Goal: Information Seeking & Learning: Learn about a topic

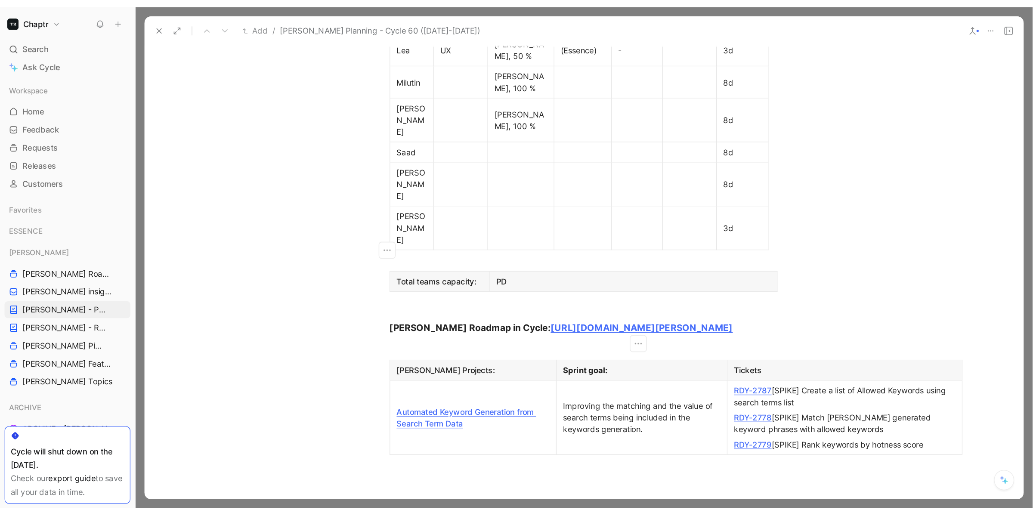
scroll to position [585, 0]
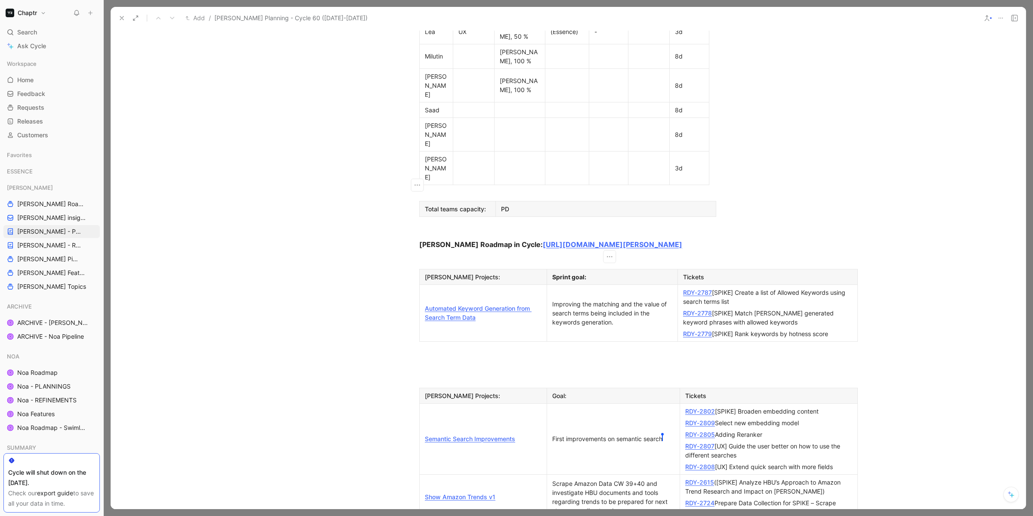
click at [435, 305] on link "Automated Keyword Generation from Search Term Data" at bounding box center [478, 313] width 107 height 16
click at [480, 383] on link "Semantic Search Improvements" at bounding box center [470, 438] width 90 height 7
click at [680, 287] on p "RDY-2787 [SPIKE] Create a list of Allowed Keywords using search terms list" at bounding box center [768, 297] width 176 height 21
click at [790, 329] on div "RDY-2779 [SPIKE] Rank keywords by hotness score" at bounding box center [767, 333] width 169 height 9
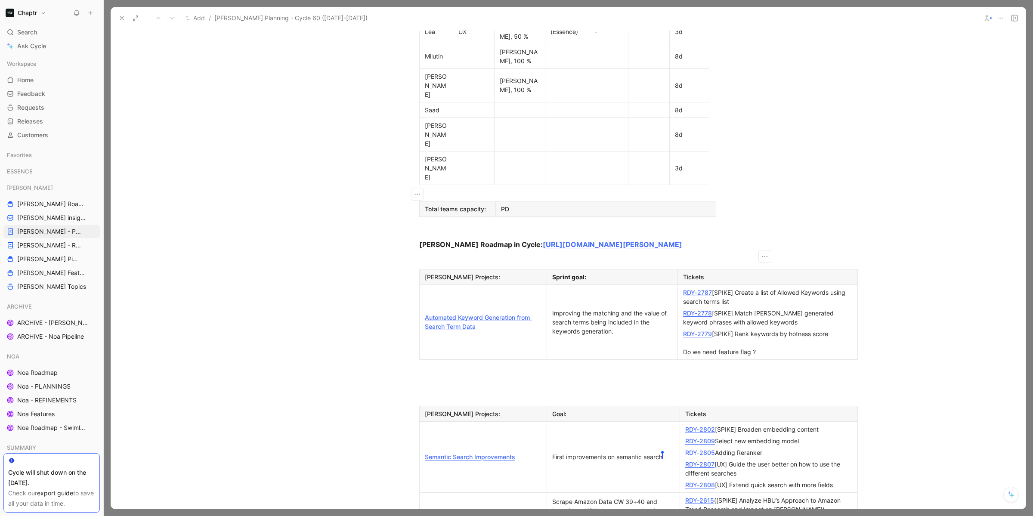
click at [483, 314] on link "Automated Keyword Generation from Search Term Data" at bounding box center [478, 322] width 107 height 16
drag, startPoint x: 769, startPoint y: 226, endPoint x: 677, endPoint y: 223, distance: 92.2
click at [680, 328] on p "RDY-2779 [SPIKE] Rank keywords by hotness score Do we need feature flag ?" at bounding box center [768, 343] width 176 height 30
click at [772, 329] on div "RDY-2779 [SPIKE] Rank keywords by hotness score Do we need feature flag ?" at bounding box center [767, 342] width 169 height 27
drag, startPoint x: 768, startPoint y: 225, endPoint x: 681, endPoint y: 221, distance: 87.9
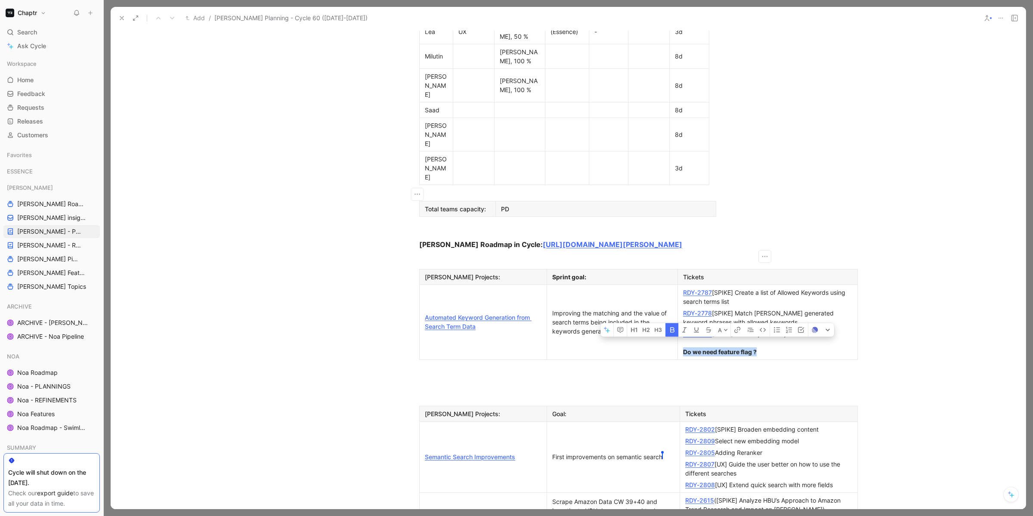
click at [683, 329] on div "RDY-2779 [SPIKE] Rank keywords by hotness score Do we need feature flag ?" at bounding box center [767, 342] width 169 height 27
click at [683, 348] on strong "Do we need feature flag ?" at bounding box center [720, 351] width 74 height 7
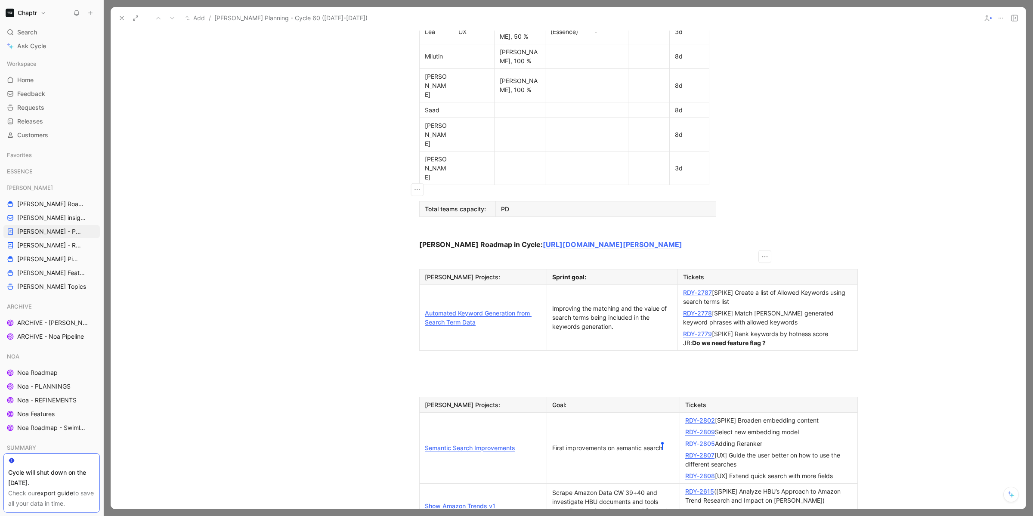
click at [483, 310] on link "Automated Keyword Generation from Search Term Data" at bounding box center [478, 318] width 107 height 16
click at [790, 329] on div "RDY-2779 [SPIKE] Rank keywords by hotness score JB: Do we need feature flag ?" at bounding box center [767, 338] width 169 height 18
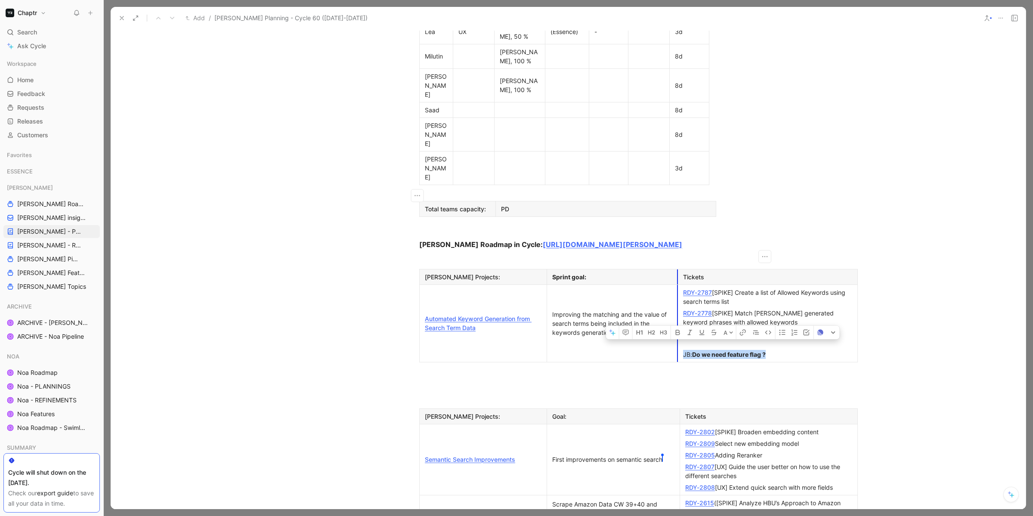
drag, startPoint x: 780, startPoint y: 225, endPoint x: 675, endPoint y: 223, distance: 105.1
click at [678, 285] on td "RDY-2787 [SPIKE] Create a list of Allowed Keywords using search terms list RDY-…" at bounding box center [768, 323] width 180 height 77
copy div "JB: Do we need feature flag ?"
click at [473, 383] on div "Semantic Search Improvements" at bounding box center [483, 459] width 117 height 9
click at [472, 383] on link "Semantic Search Improvements" at bounding box center [470, 459] width 90 height 7
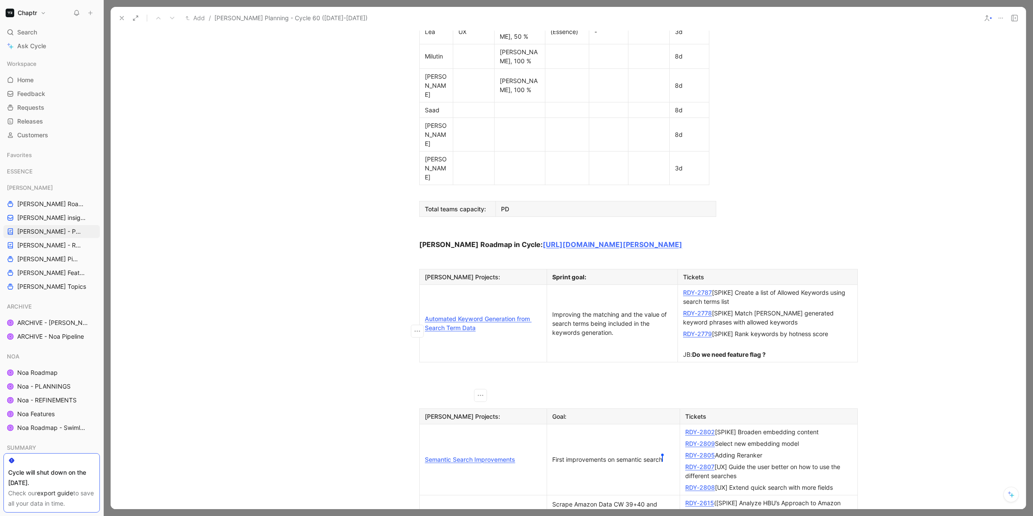
click at [461, 383] on link "Show Amazon Trends v1" at bounding box center [460, 517] width 71 height 7
click at [790, 383] on div "RDY-2808 [UX] Extend quick search with more fields" at bounding box center [768, 487] width 167 height 9
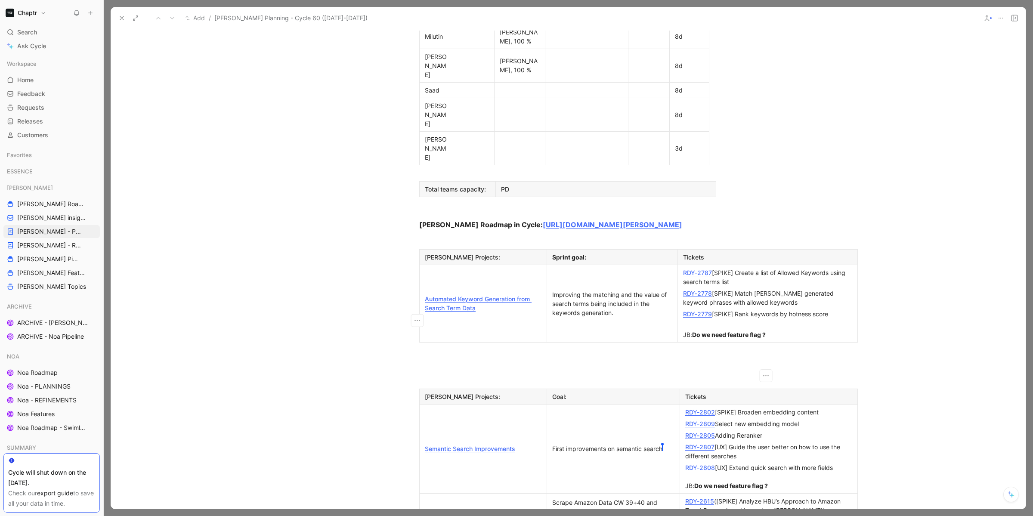
scroll to position [605, 0]
click at [787, 383] on div "RDY-2724 Prepare Data Collection for SPIKE – Scrape Sample Amazon Data (CW 39+4…" at bounding box center [768, 526] width 167 height 18
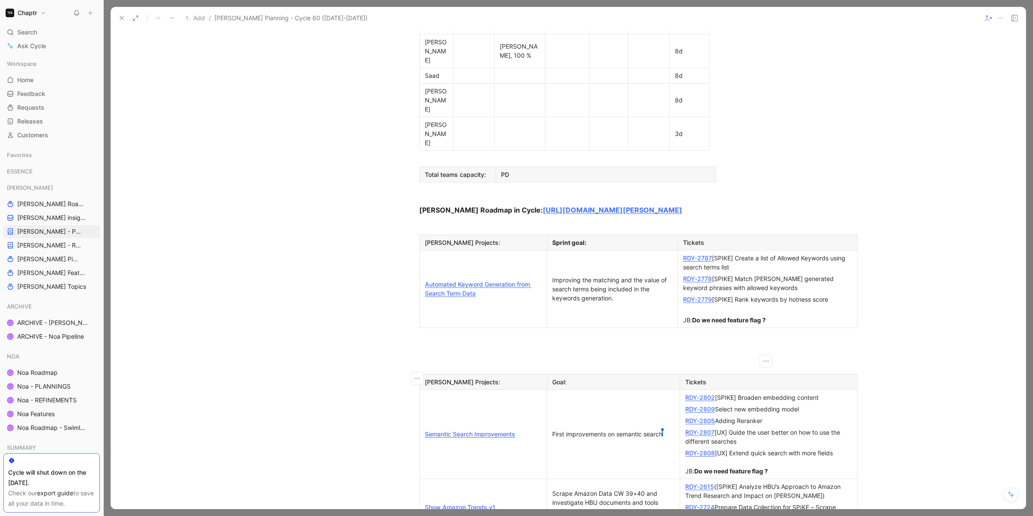
scroll to position [796, 0]
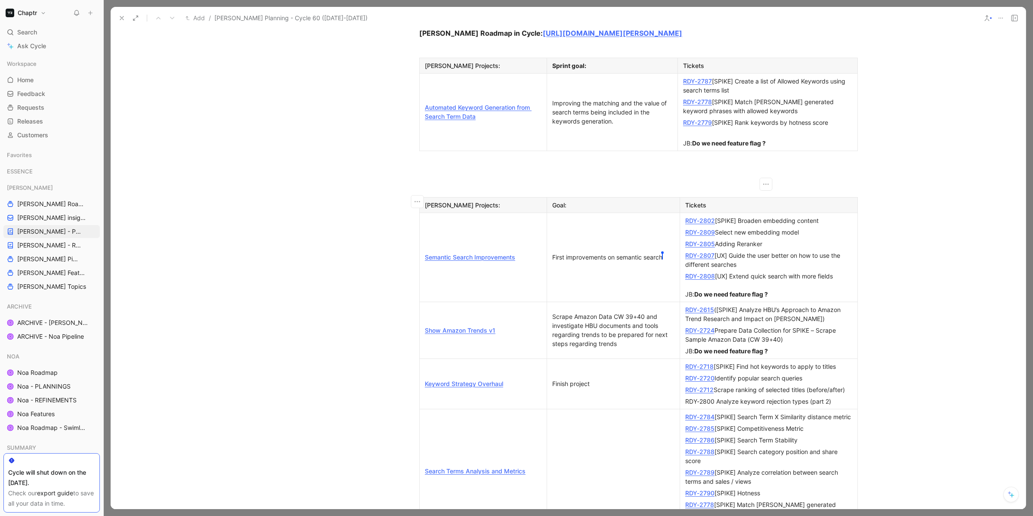
click at [790, 383] on div "RDY-2800 Analyze keyword rejection types (part 2)" at bounding box center [768, 401] width 167 height 9
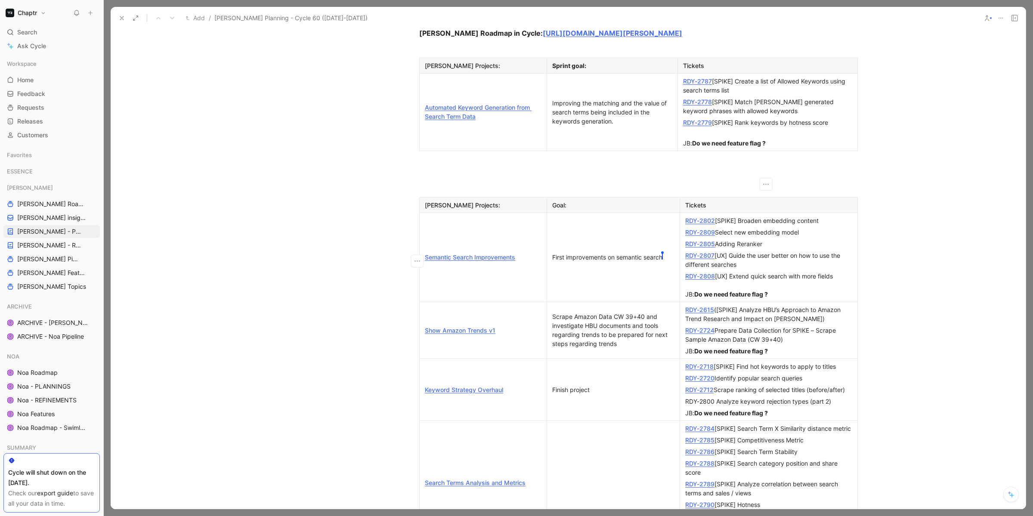
click at [479, 383] on p "Search Terms Analysis and Metrics" at bounding box center [483, 483] width 124 height 12
click at [478, 383] on link "Search Terms Analysis and Metrics" at bounding box center [475, 482] width 101 height 7
click at [514, 383] on link "Search Terms Analysis and Metrics" at bounding box center [475, 482] width 101 height 7
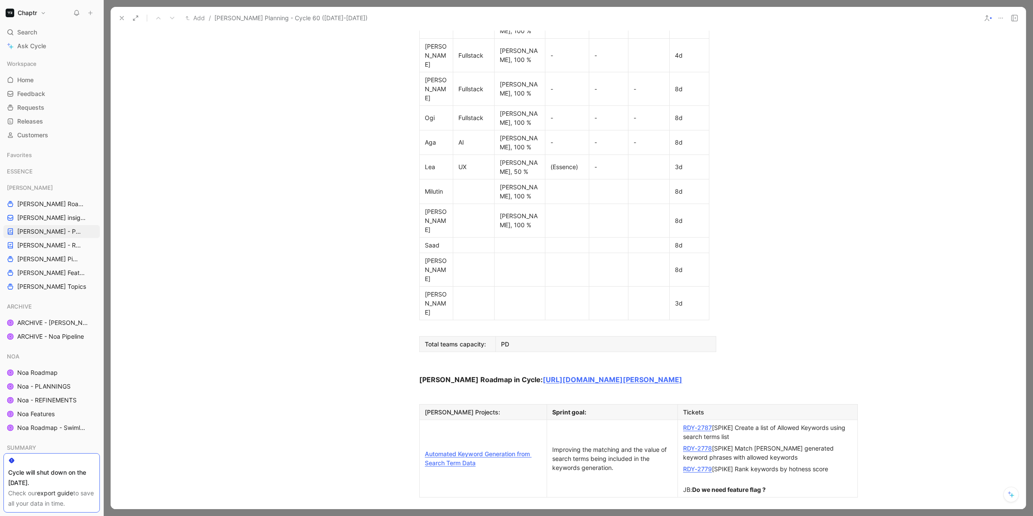
scroll to position [460, 0]
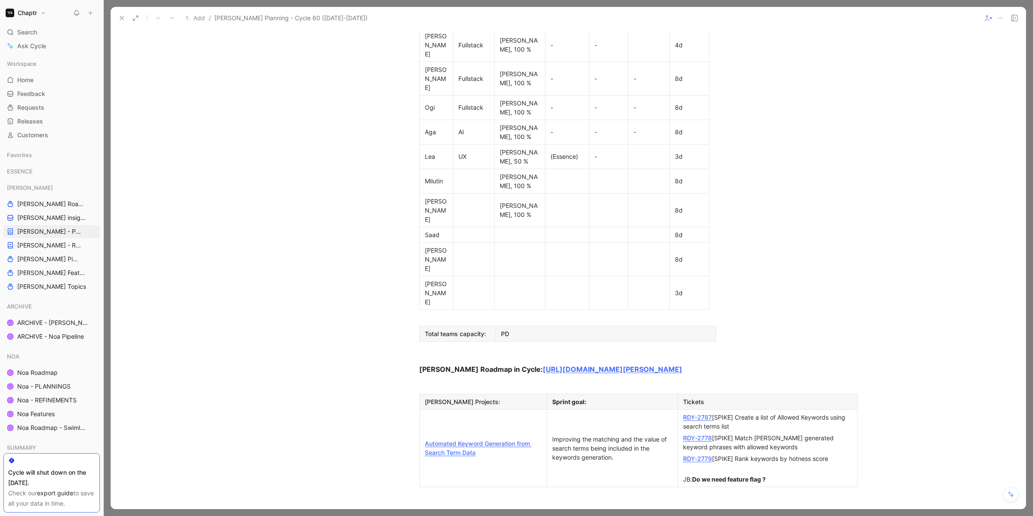
click at [462, 383] on div "Automated Keyword Generation from Search Term Data" at bounding box center [483, 448] width 117 height 18
click at [460, 383] on link "Automated Keyword Generation from Search Term Data" at bounding box center [478, 448] width 107 height 16
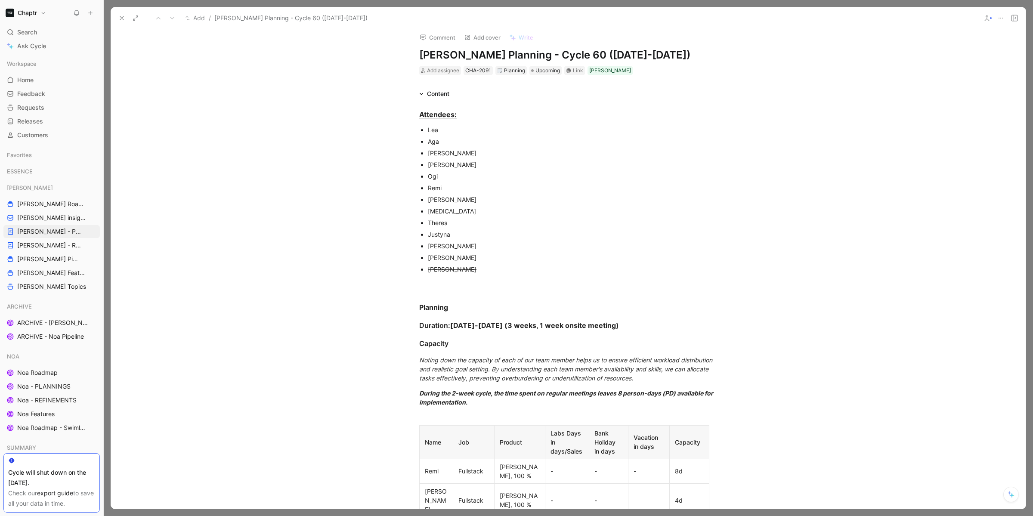
scroll to position [0, 0]
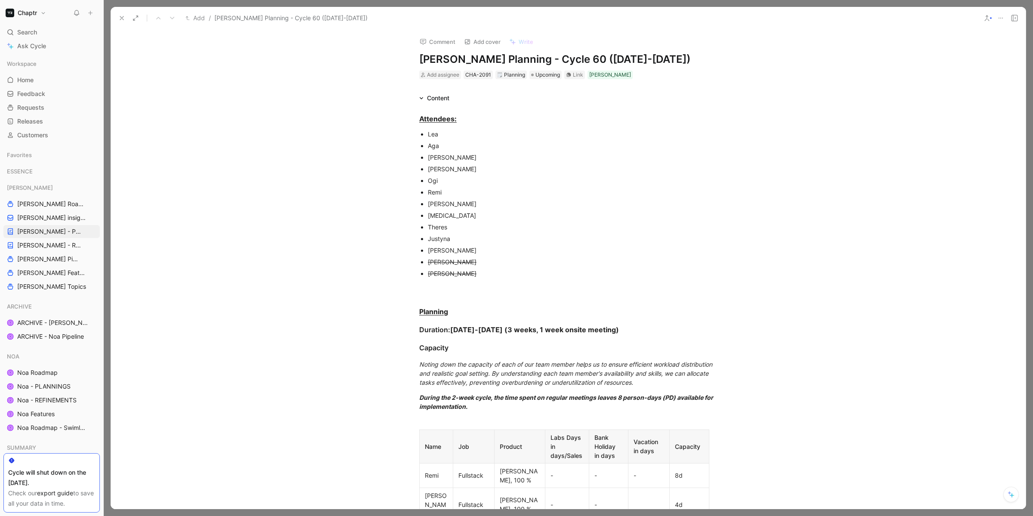
click at [533, 61] on h1 "[PERSON_NAME] Planning - Cycle 60 ([DATE]-[DATE])" at bounding box center [568, 60] width 298 height 14
drag, startPoint x: 535, startPoint y: 59, endPoint x: 547, endPoint y: 59, distance: 12.1
click at [547, 59] on h1 "[PERSON_NAME] Planning - Cycle 60 ([DATE]-[DATE])" at bounding box center [568, 60] width 298 height 14
click at [354, 64] on div "Comment Add cover Write Reedy Planning - Cycle 59 (23.09-20.10.2025) Add assign…" at bounding box center [568, 270] width 915 height 480
click at [125, 19] on icon at bounding box center [121, 18] width 7 height 7
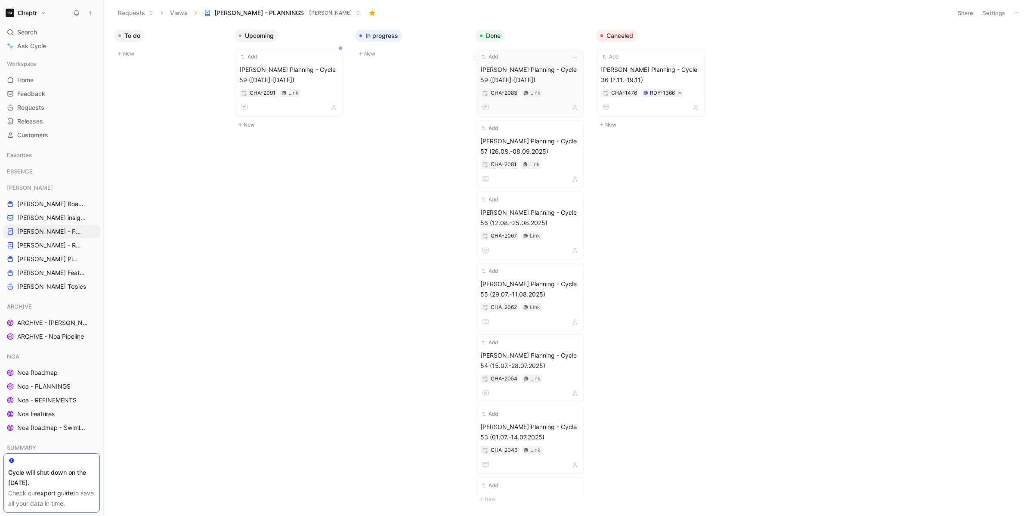
click at [545, 71] on span "Reedy Planning - Cycle 59 (09.09-22.09.2025)" at bounding box center [530, 75] width 100 height 21
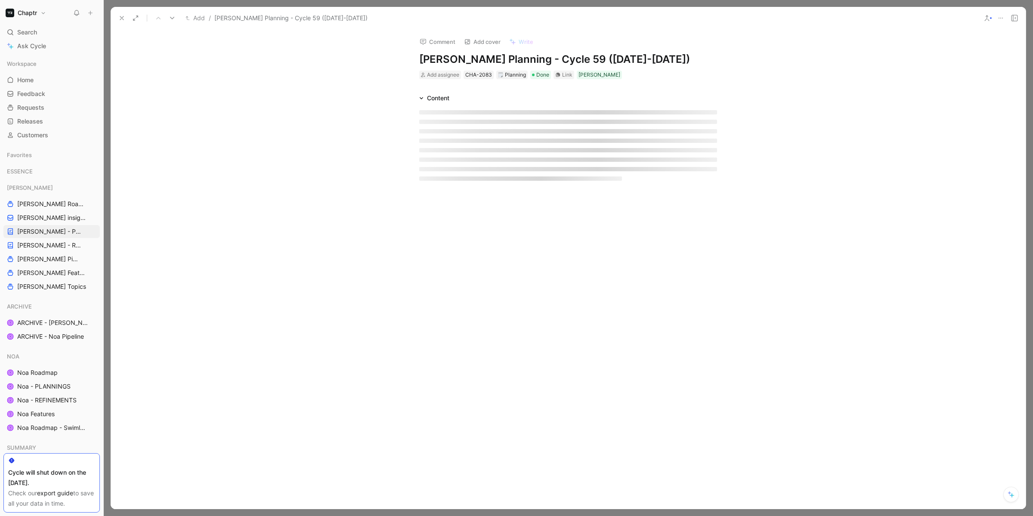
click at [548, 58] on h1 "Reedy Planning - Cycle 59 (09.09-22.09.2025)" at bounding box center [568, 60] width 298 height 14
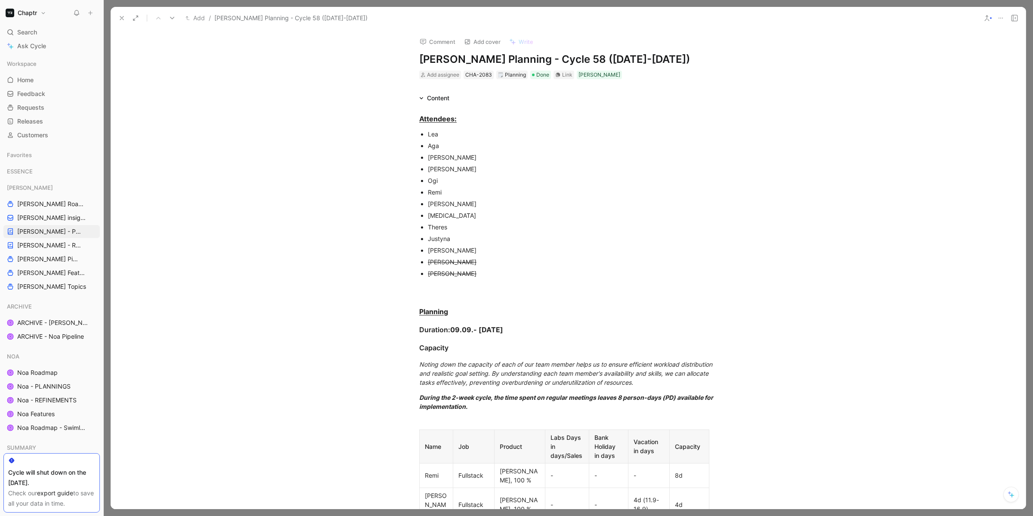
click at [118, 15] on icon at bounding box center [121, 18] width 7 height 7
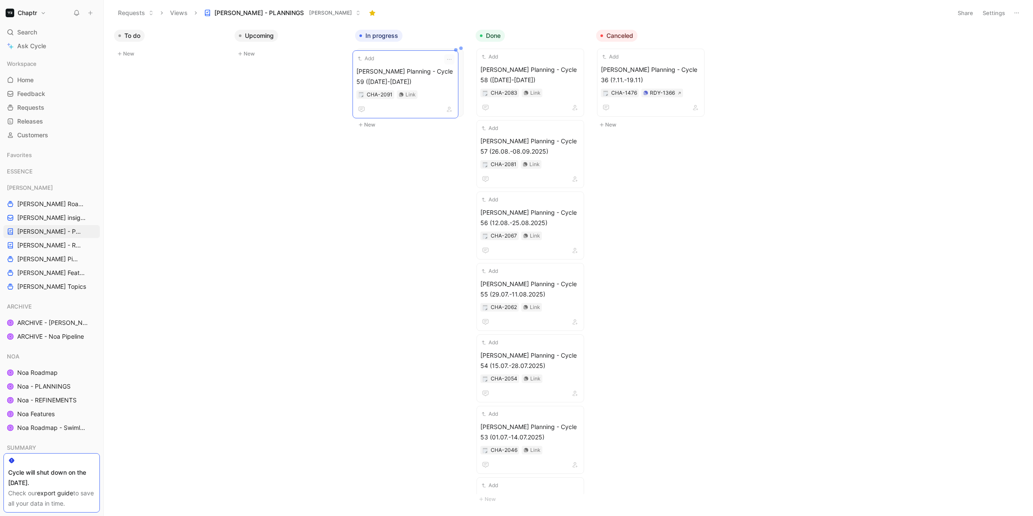
drag, startPoint x: 285, startPoint y: 69, endPoint x: 403, endPoint y: 71, distance: 117.1
click at [417, 70] on span "[PERSON_NAME] Planning - Cycle 59 ([DATE]-[DATE])" at bounding box center [410, 75] width 100 height 21
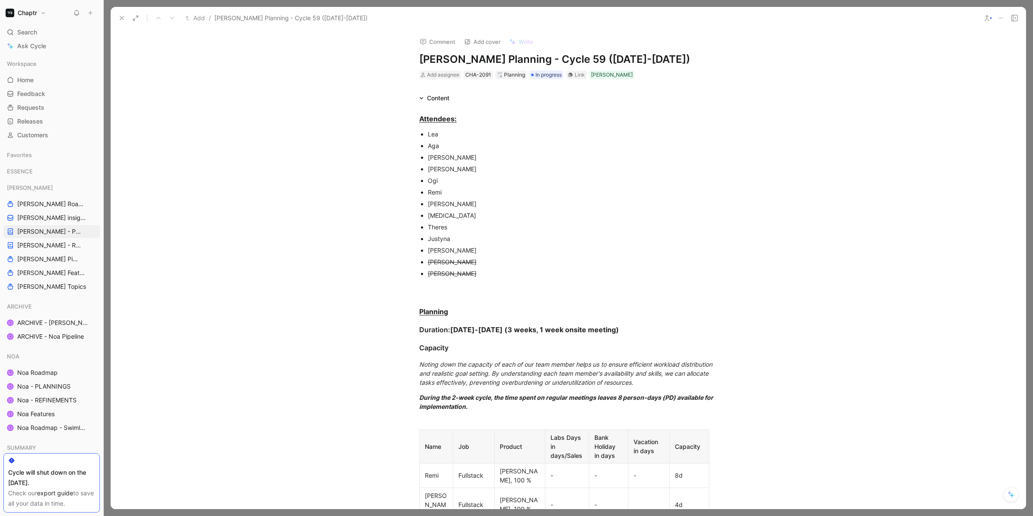
click at [442, 156] on div "[PERSON_NAME]" at bounding box center [572, 157] width 289 height 9
click at [443, 165] on div "[PERSON_NAME]" at bounding box center [572, 168] width 289 height 9
click at [437, 185] on p "Ogi" at bounding box center [572, 181] width 289 height 12
click at [447, 201] on div "[PERSON_NAME]" at bounding box center [572, 203] width 289 height 9
click at [446, 216] on div "[MEDICAL_DATA]" at bounding box center [572, 215] width 289 height 9
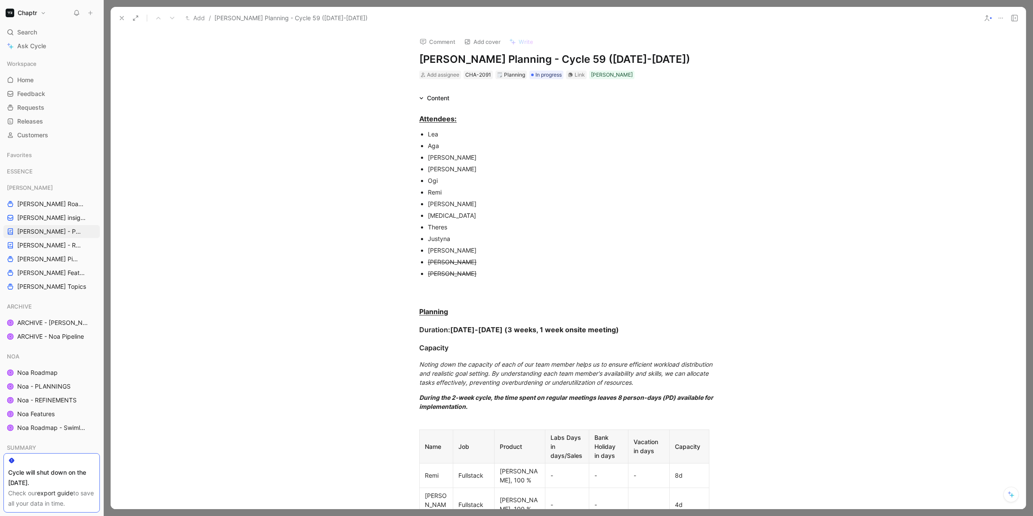
click at [447, 223] on div "Theres" at bounding box center [572, 227] width 289 height 9
click at [447, 236] on div "Justyna" at bounding box center [572, 238] width 289 height 9
click at [483, 246] on div "[PERSON_NAME]" at bounding box center [572, 250] width 289 height 9
drag, startPoint x: 484, startPoint y: 249, endPoint x: 431, endPoint y: 233, distance: 55.4
click at [431, 233] on ul "Lea Aga Ivan Eshan Ogi Remi Sven Mili Theres Justyna Marco Blumendorf Andy Länd…" at bounding box center [568, 203] width 331 height 151
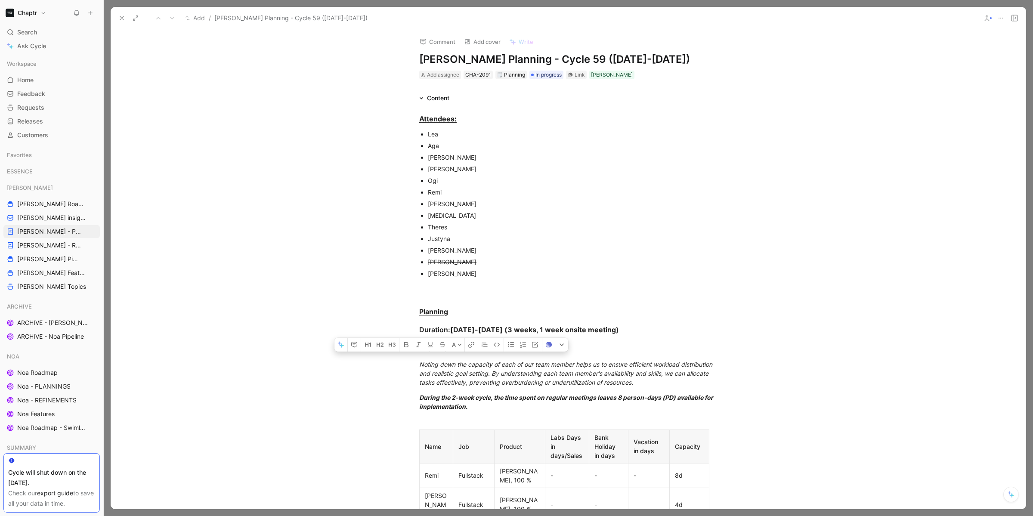
drag, startPoint x: 484, startPoint y: 275, endPoint x: 420, endPoint y: 132, distance: 157.1
click at [420, 132] on ul "Lea Aga Ivan Eshan Ogi Remi Sven Mili Theres Justyna Marco Blumendorf Andy Länd…" at bounding box center [568, 203] width 331 height 151
click at [520, 237] on icon "button" at bounding box center [521, 240] width 6 height 6
click at [465, 140] on p "Aga" at bounding box center [572, 146] width 289 height 12
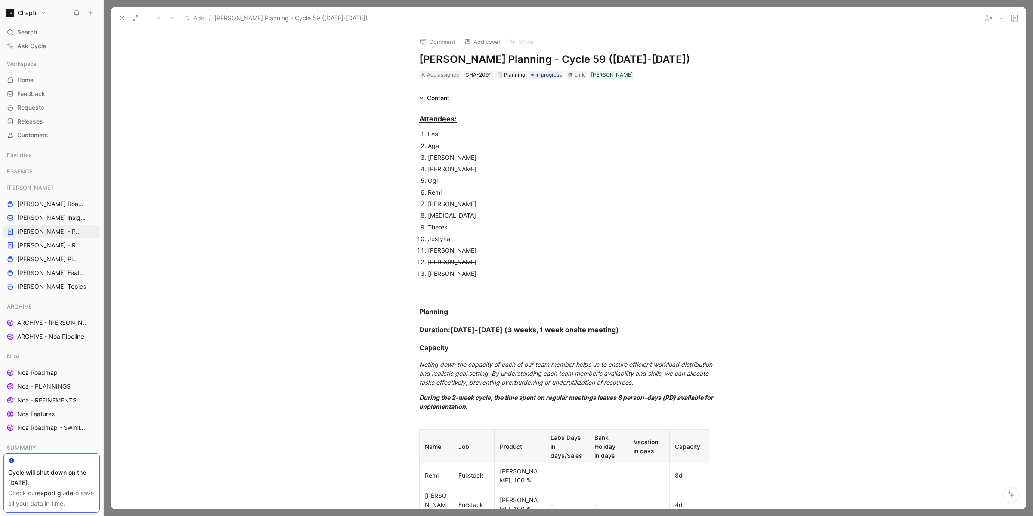
click at [446, 225] on div "Theres" at bounding box center [572, 227] width 289 height 9
click at [441, 213] on div "[MEDICAL_DATA]" at bounding box center [572, 215] width 289 height 9
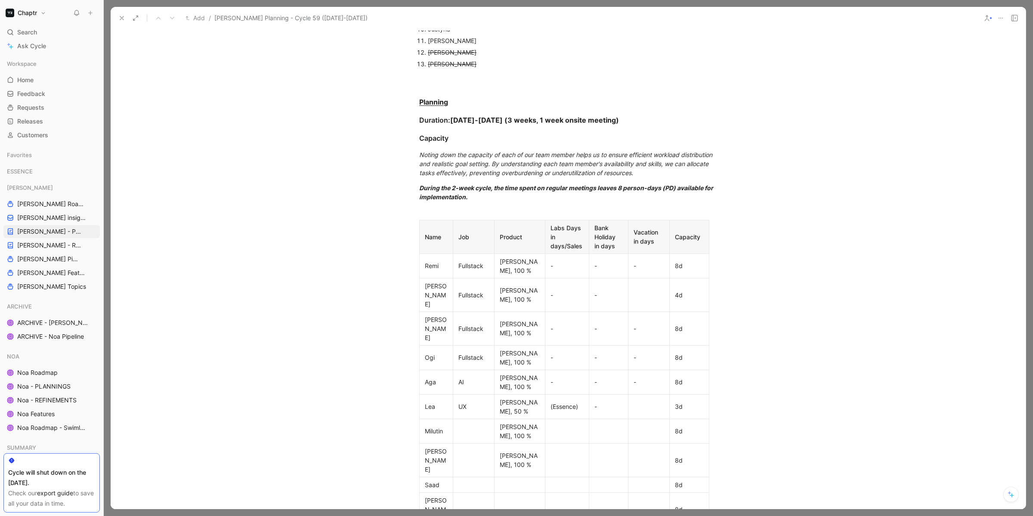
scroll to position [213, 0]
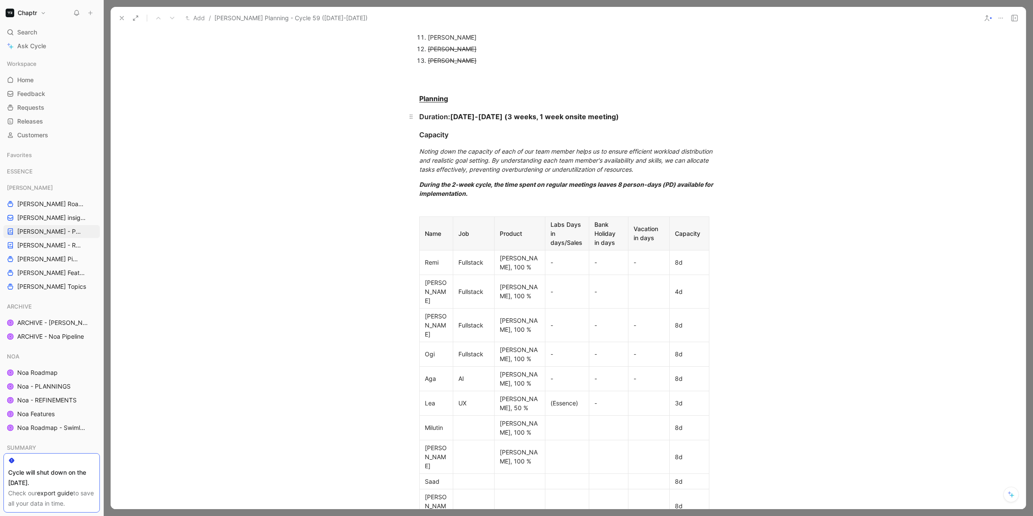
click at [634, 111] on div "Duration: 23.09-20.10.2025 (3 weeks, 1 week onsite meeting)" at bounding box center [568, 116] width 298 height 10
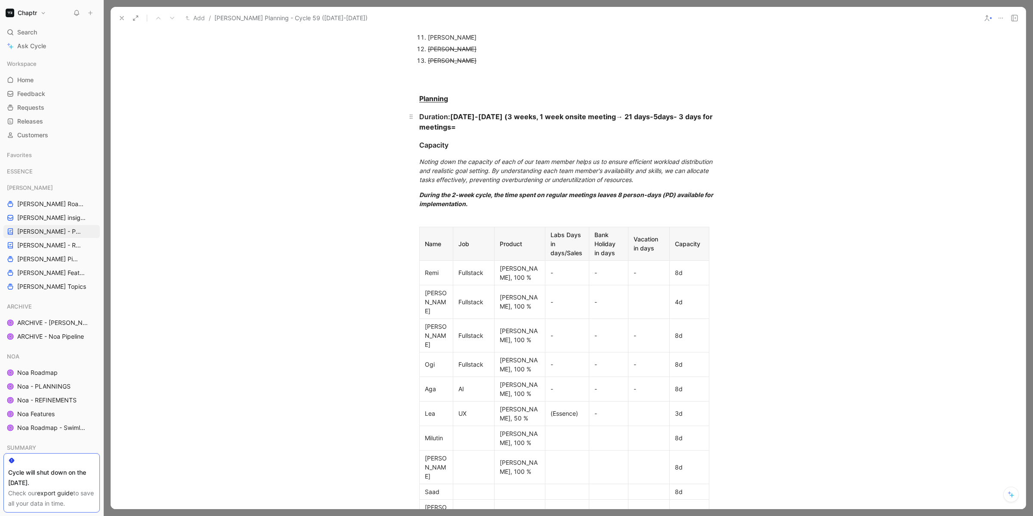
click at [636, 115] on strong "23.09-20.10.2025 (3 weeks, 1 week onsite meeting→ 21 days-5days- 3 days for mee…" at bounding box center [566, 121] width 295 height 19
click at [679, 115] on strong "23.09-20.10.2025 (3 weeks, 1 week onsite meeting→ 20 days-5days- 3 days for mee…" at bounding box center [567, 121] width 297 height 19
click at [484, 122] on strong "23.09-20.10.2025 (3 weeks, 1 week onsite meeting→ 20 days-5days onsite meeting-…" at bounding box center [559, 121] width 280 height 19
click at [572, 128] on div "Duration: 23.09-20.10.2025 (3 weeks, 1 week onsite meeting→ 20 days-5days onsit…" at bounding box center [568, 121] width 298 height 21
click at [663, 116] on strong "23.09-20.10.2025 (3 weeks, 1 week onsite meeting→ 20 days-5days onsite meeting-…" at bounding box center [559, 121] width 280 height 19
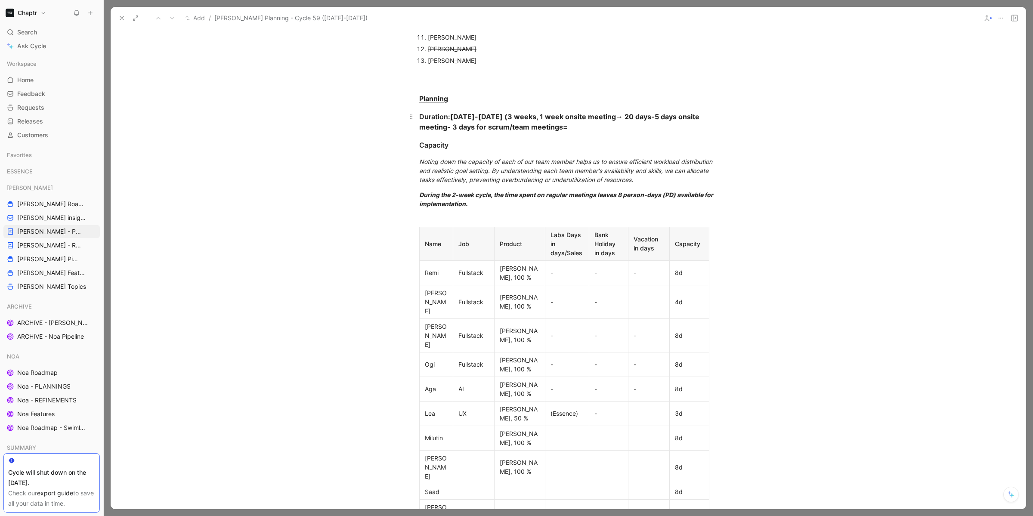
click at [516, 114] on strong "23.09-20.10.2025 (3 weeks, 1 week onsite meeting→ 20 days-5 days onsite meeting…" at bounding box center [560, 121] width 282 height 19
click at [626, 126] on div "Duration: 23.09-20.10.2025 (4 weeks: 3 weeks, 1 week onsite meeting→ 20 days-5 …" at bounding box center [568, 121] width 298 height 21
click at [512, 114] on strong "23.09-20.10.2025 (4 weeks: 3 weeks, 1 week onsite meeting→ 20 days-5 days onsit…" at bounding box center [565, 121] width 292 height 19
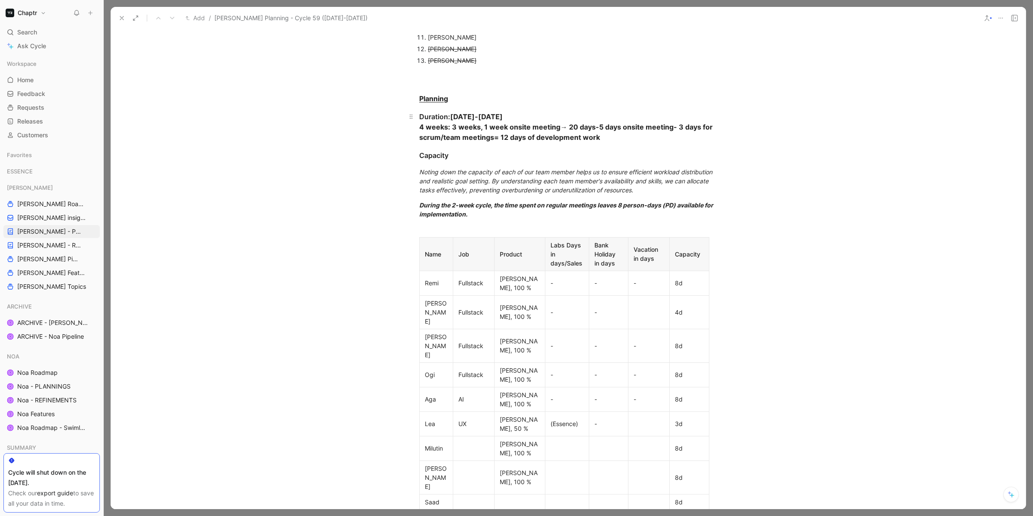
click at [609, 136] on div "Duration: 23.09-20.10.2025 4 weeks: 3 weeks, 1 week onsite meeting→ 20 days-5 d…" at bounding box center [568, 126] width 298 height 31
click at [675, 279] on div "8d" at bounding box center [689, 283] width 29 height 9
click at [676, 279] on div "8d" at bounding box center [689, 283] width 29 height 9
click at [686, 308] on div "4d" at bounding box center [689, 312] width 29 height 9
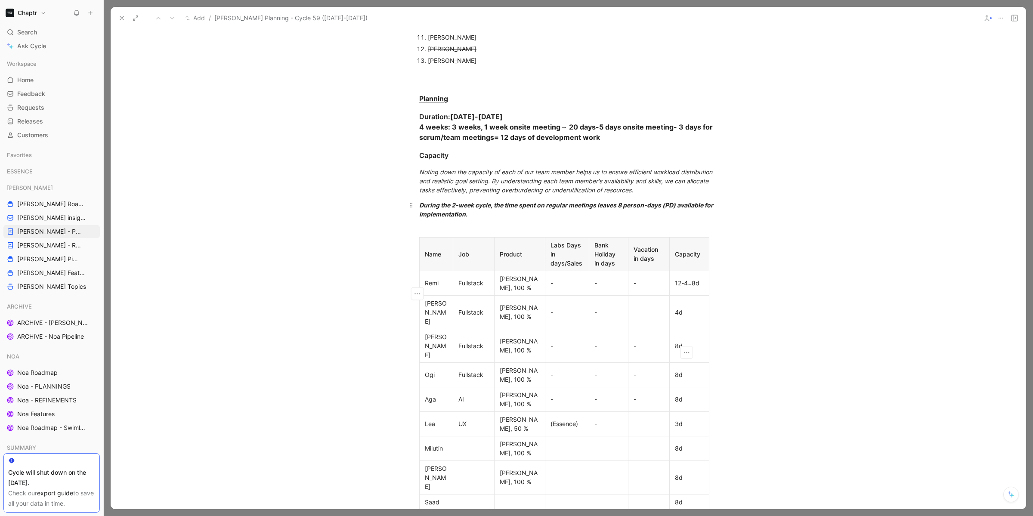
click at [582, 207] on em "During the 2-week cycle, the time spent on regular meetings leaves 8 person-day…" at bounding box center [566, 209] width 295 height 16
click at [678, 279] on div "12-4=8d" at bounding box center [689, 283] width 29 height 9
drag, startPoint x: 678, startPoint y: 277, endPoint x: 673, endPoint y: 276, distance: 4.9
click at [675, 279] on div "12-4=8d" at bounding box center [689, 283] width 29 height 9
copy div "12"
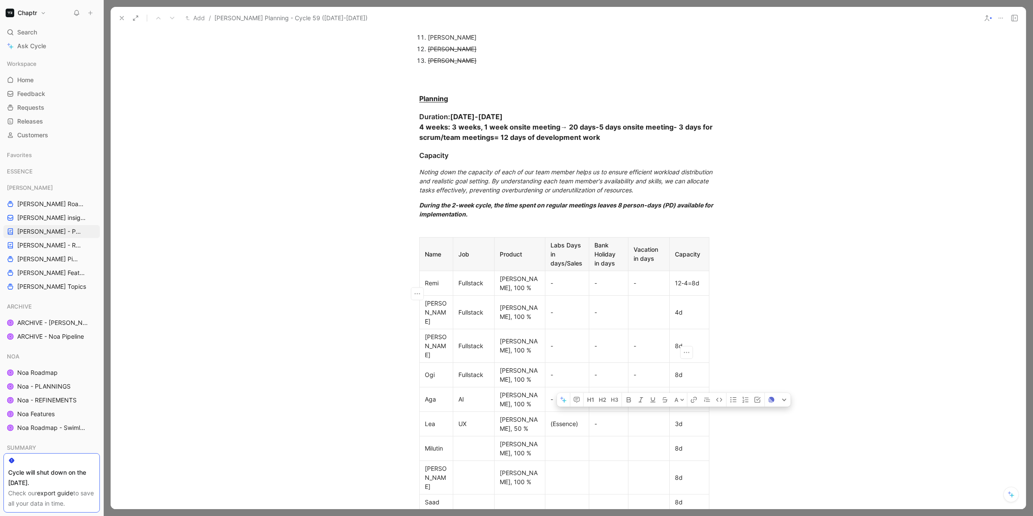
click at [675, 308] on div "4d" at bounding box center [689, 312] width 29 height 9
click at [675, 341] on div "8d" at bounding box center [689, 345] width 29 height 9
drag, startPoint x: 676, startPoint y: 323, endPoint x: 671, endPoint y: 322, distance: 5.2
click at [672, 369] on p "8d" at bounding box center [690, 375] width 36 height 12
click at [675, 383] on div "8d" at bounding box center [689, 399] width 29 height 9
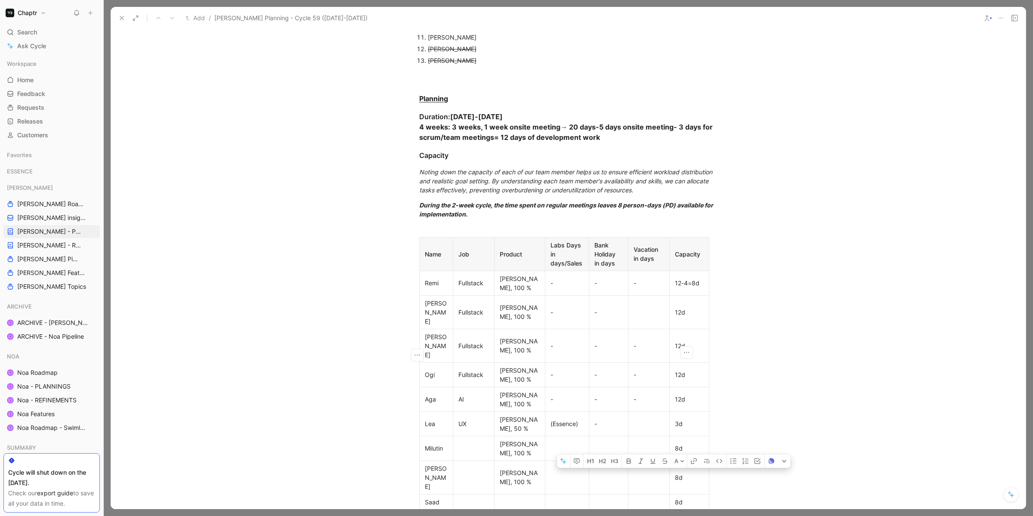
click at [675, 383] on div "3d" at bounding box center [689, 423] width 29 height 9
click at [675, 383] on div "8d" at bounding box center [689, 448] width 29 height 9
click at [675, 383] on div "8d" at bounding box center [689, 477] width 29 height 9
click at [675, 383] on div "8d" at bounding box center [689, 502] width 29 height 9
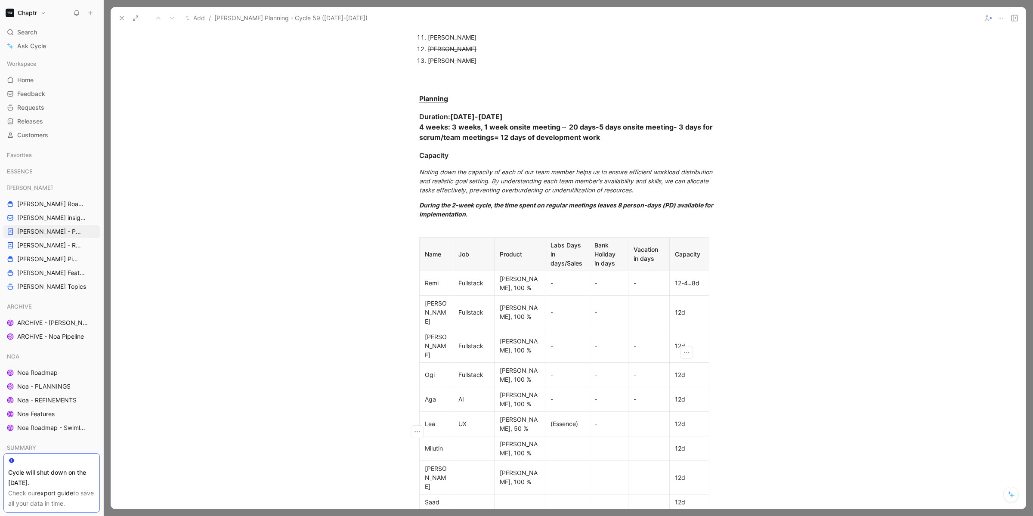
click at [750, 297] on div "Attendees: Lea Aga Ivan Eshan Ogi Remi Sven Mili Theres Justyna Marco Blumendor…" at bounding box center [568, 522] width 915 height 1265
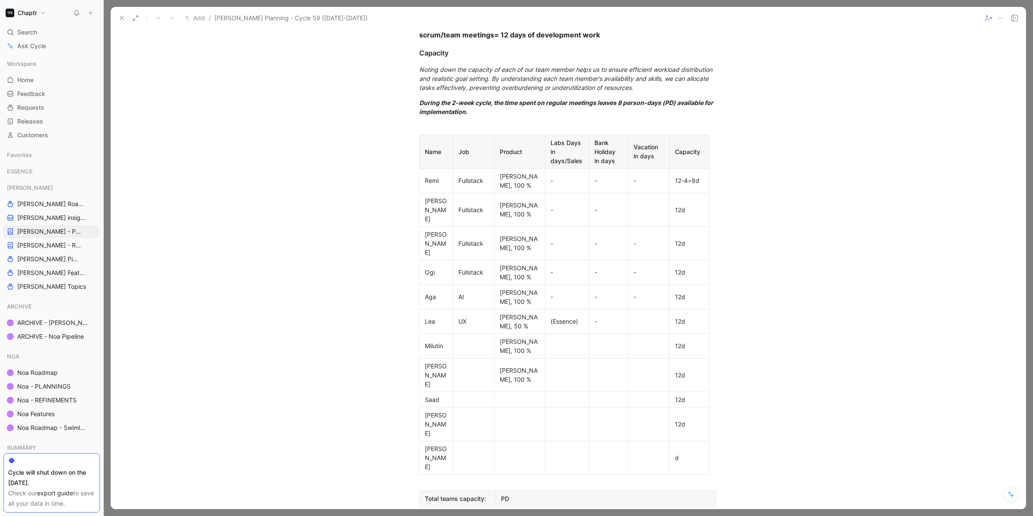
scroll to position [318, 0]
click at [644, 174] on div "-" at bounding box center [649, 178] width 31 height 9
click at [687, 174] on div "12-4=8d" at bounding box center [689, 178] width 29 height 9
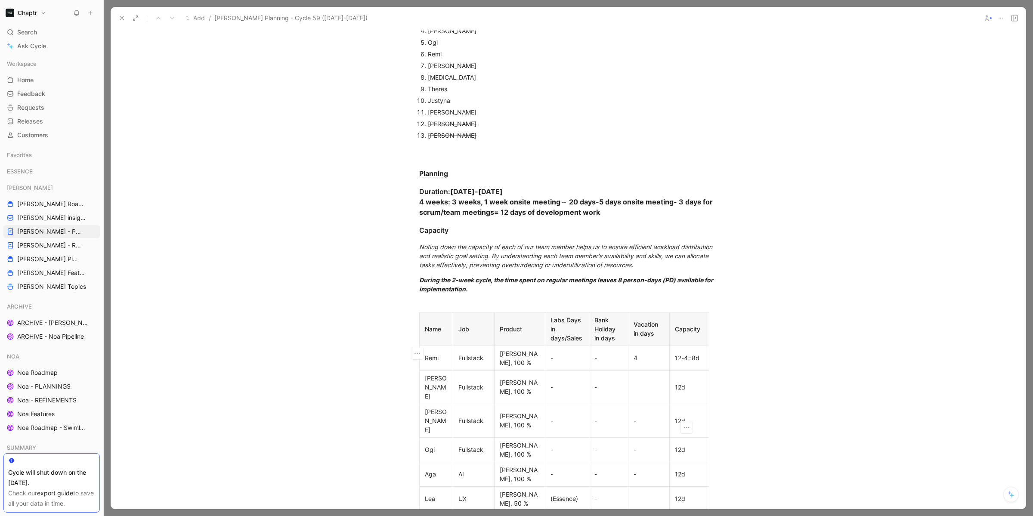
scroll to position [124, 0]
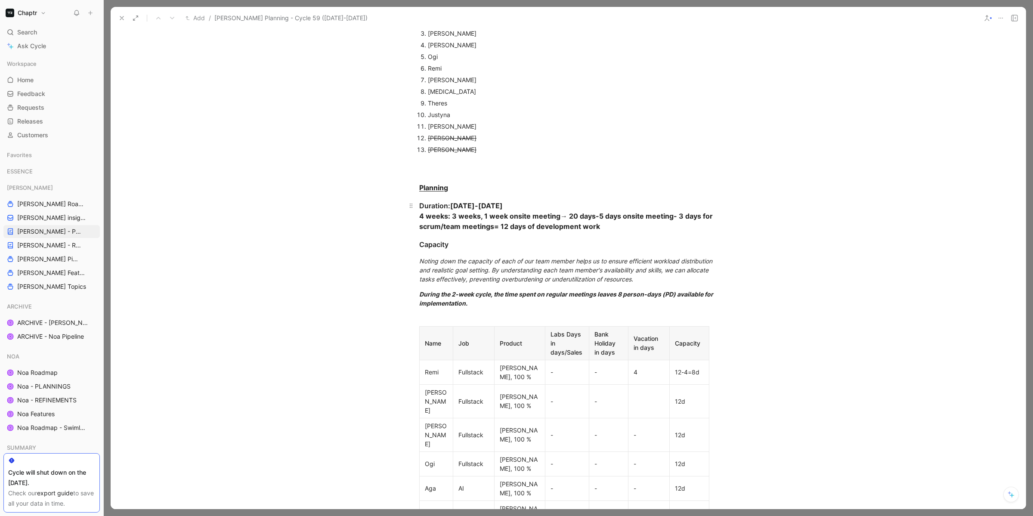
click at [598, 226] on div "Duration: 23.09-20.10.2025 4 weeks: 3 weeks, 1 week onsite meeting→ 20 days-5 d…" at bounding box center [568, 216] width 298 height 31
click at [575, 214] on strong "4 weeks: 3 weeks, 1 week onsite meeting→ 20 days-5 days onsite meeting- 3 days …" at bounding box center [566, 221] width 295 height 19
click at [541, 230] on div "Duration: 23.09-20.10.2025 4 weeks: 3 weeks, 1 week onsite meeting→ 20 days-5 d…" at bounding box center [568, 216] width 298 height 31
click at [499, 226] on strong "4 weeks: 3 weeks, 1 week onsite meeting→ 20 days-5 days onsite meeting- 3 days …" at bounding box center [566, 221] width 295 height 19
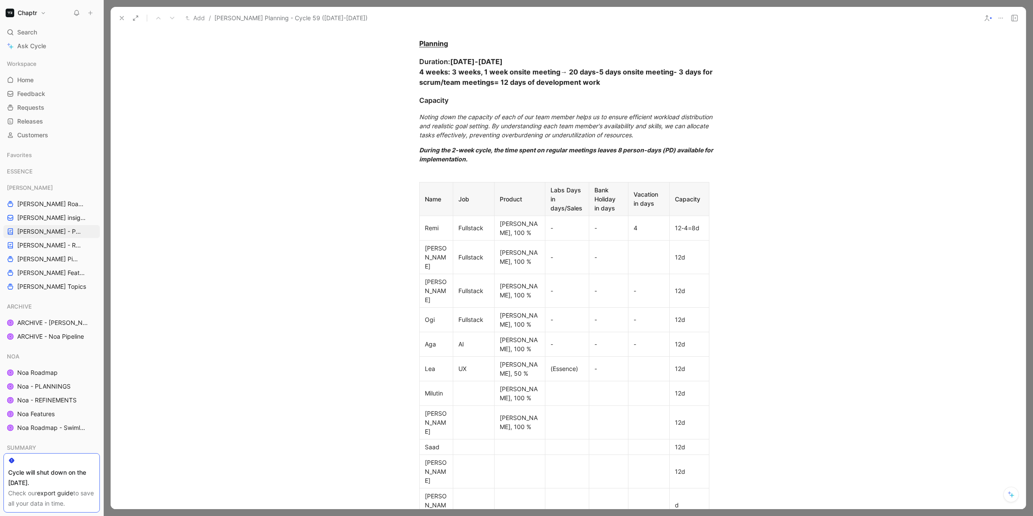
scroll to position [270, 0]
click at [644, 224] on div "4" at bounding box center [649, 226] width 31 height 9
click at [692, 223] on div "12-4=8d" at bounding box center [689, 226] width 29 height 9
click at [675, 222] on div "12-4=8d" at bounding box center [689, 226] width 29 height 9
click at [699, 222] on div "12-4=8d" at bounding box center [689, 226] width 29 height 9
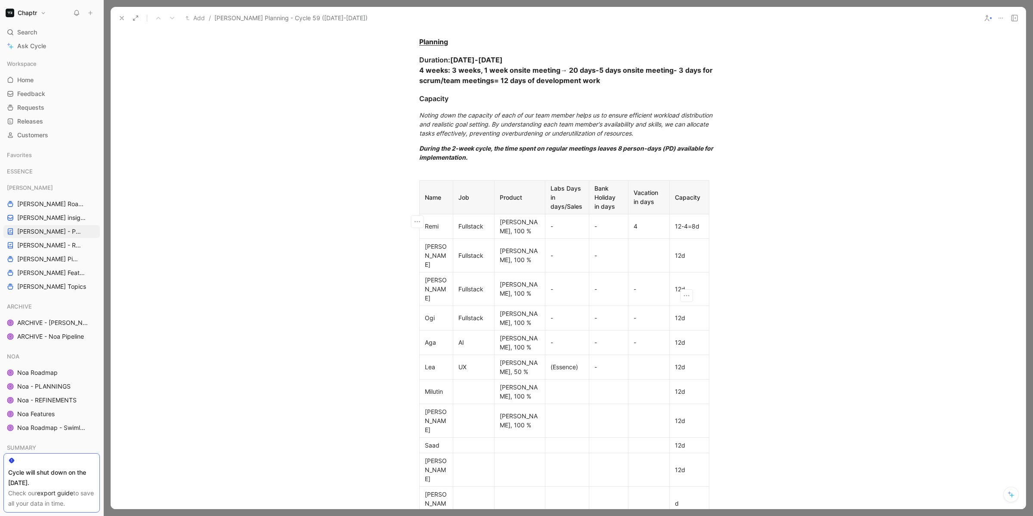
click at [683, 285] on div "12d" at bounding box center [689, 289] width 29 height 9
click at [644, 285] on div "-" at bounding box center [649, 289] width 31 height 9
click at [678, 285] on div "12d" at bounding box center [689, 289] width 29 height 9
click at [681, 313] on div "12d" at bounding box center [689, 317] width 29 height 9
click at [678, 312] on p "12d" at bounding box center [690, 318] width 36 height 12
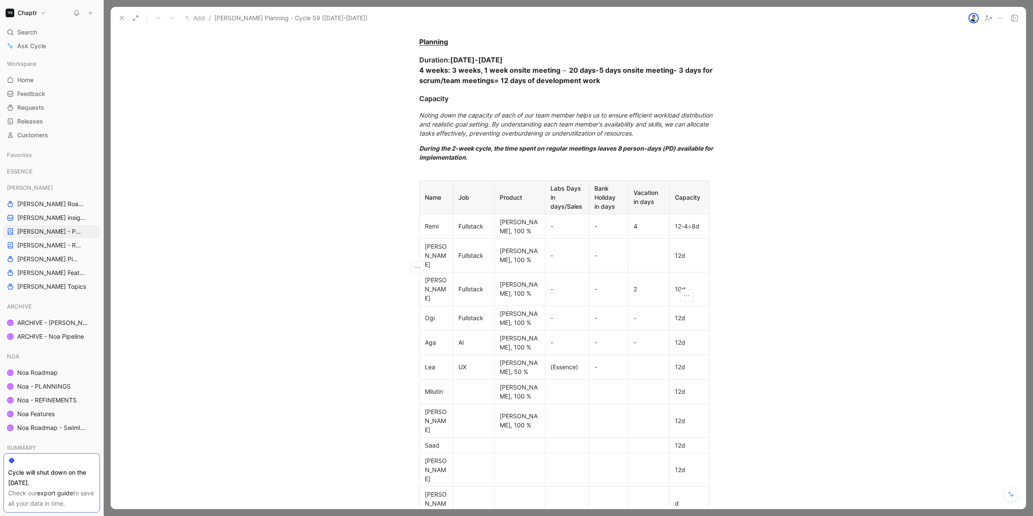
click at [678, 313] on div "12d" at bounding box center [689, 317] width 29 height 9
click at [679, 338] on div "12d" at bounding box center [689, 342] width 29 height 9
click at [560, 338] on div "-" at bounding box center [567, 342] width 33 height 9
click at [579, 209] on div "Labs Days in days/Sales" at bounding box center [567, 197] width 33 height 27
click at [559, 338] on div "-" at bounding box center [567, 342] width 33 height 9
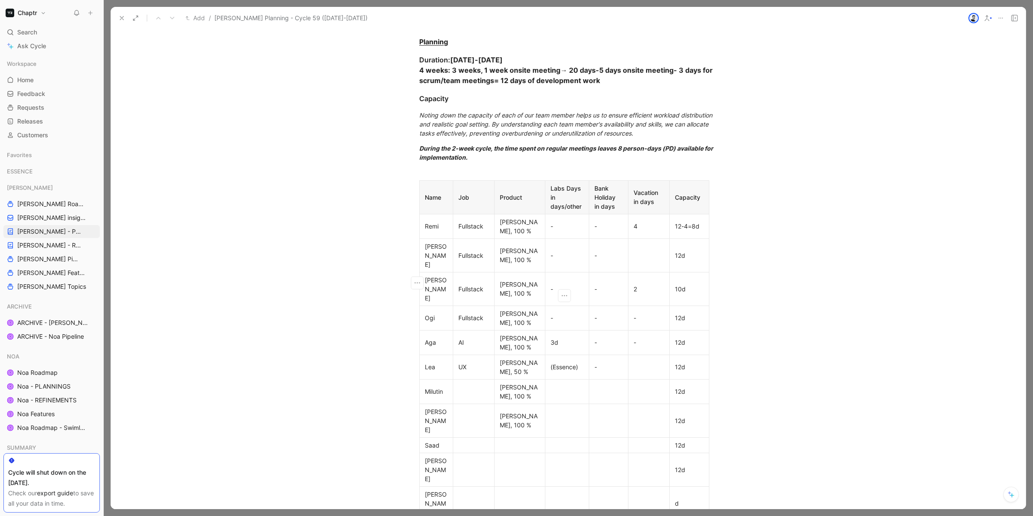
click at [677, 338] on div "12d" at bounding box center [689, 342] width 29 height 9
click at [679, 362] on div "12d" at bounding box center [689, 366] width 29 height 9
click at [577, 362] on div "(Essence)" at bounding box center [567, 366] width 33 height 9
click at [678, 383] on div "12d" at bounding box center [689, 391] width 29 height 9
click at [678, 383] on div "12d" at bounding box center [689, 420] width 29 height 9
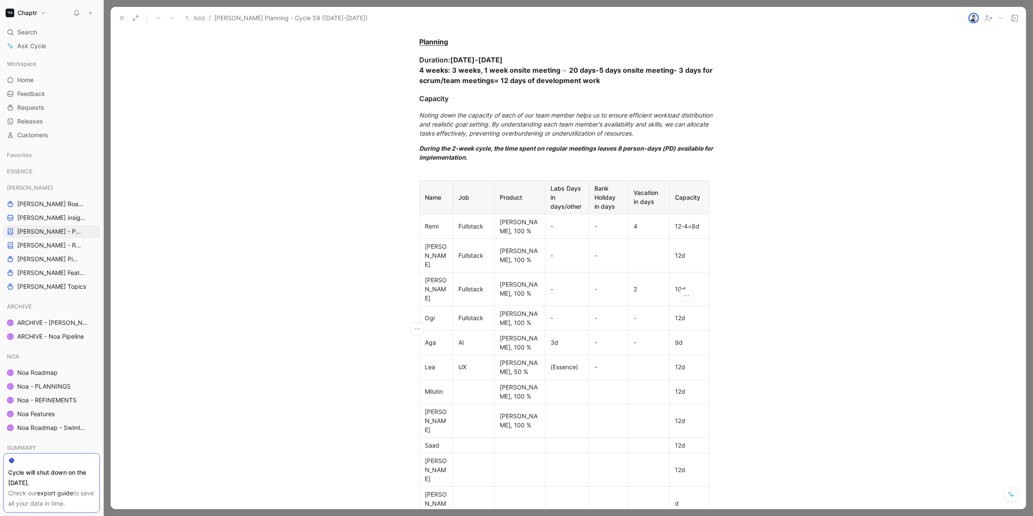
click at [678, 383] on div "12d" at bounding box center [689, 445] width 29 height 9
click at [647, 383] on div at bounding box center [649, 445] width 31 height 9
click at [677, 383] on div "12d" at bounding box center [689, 445] width 29 height 9
click at [678, 383] on div "12d" at bounding box center [689, 469] width 29 height 9
click at [675, 383] on div "d" at bounding box center [689, 503] width 29 height 9
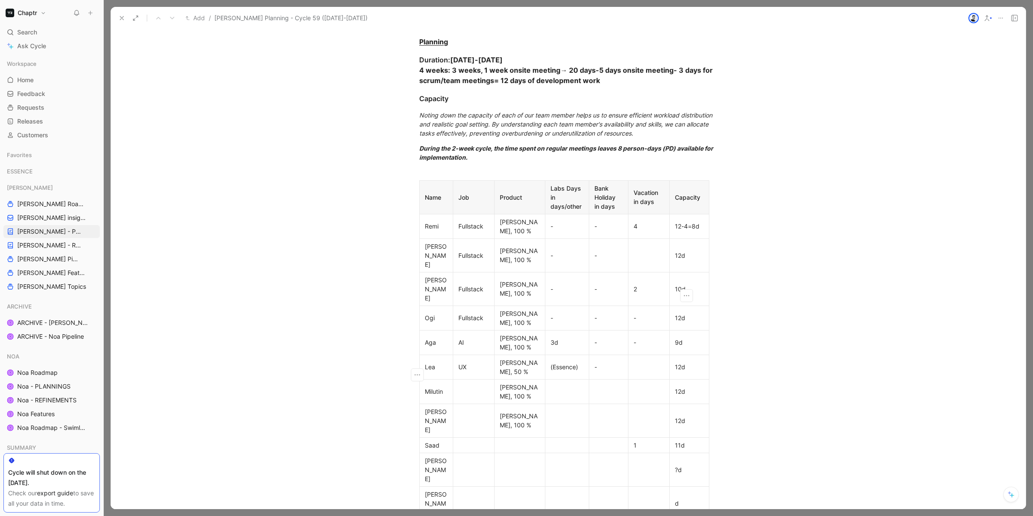
click at [640, 251] on div at bounding box center [649, 255] width 31 height 9
click at [678, 251] on div "12d" at bounding box center [689, 255] width 29 height 9
click at [636, 285] on div "2" at bounding box center [649, 289] width 31 height 9
click at [635, 251] on div "1" at bounding box center [649, 255] width 31 height 9
click at [606, 251] on div "-" at bounding box center [609, 255] width 28 height 9
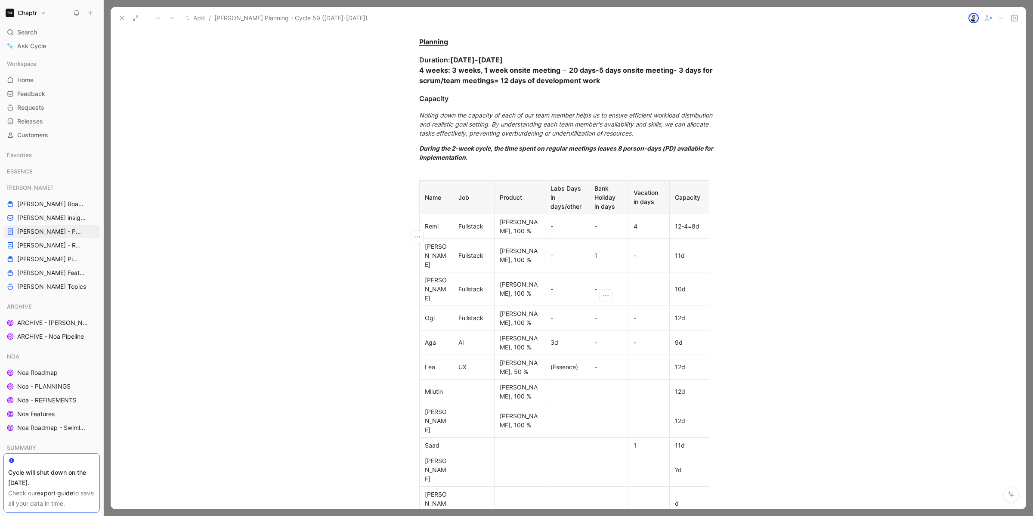
click at [602, 285] on div "-" at bounding box center [609, 289] width 28 height 9
click at [643, 285] on div at bounding box center [649, 289] width 31 height 9
click at [678, 285] on div "10d" at bounding box center [689, 289] width 29 height 9
click at [599, 338] on div "-" at bounding box center [609, 342] width 28 height 9
click at [599, 362] on div "-" at bounding box center [609, 366] width 28 height 9
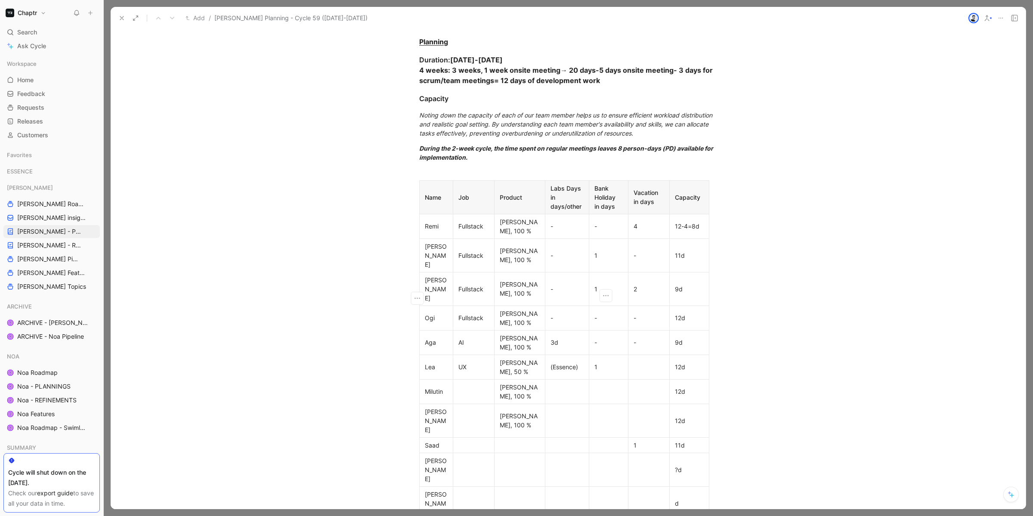
click at [677, 362] on div "12d" at bounding box center [689, 366] width 29 height 9
click at [634, 379] on td at bounding box center [649, 391] width 41 height 25
click at [634, 383] on div at bounding box center [649, 420] width 31 height 9
click at [634, 383] on div "1" at bounding box center [649, 445] width 31 height 9
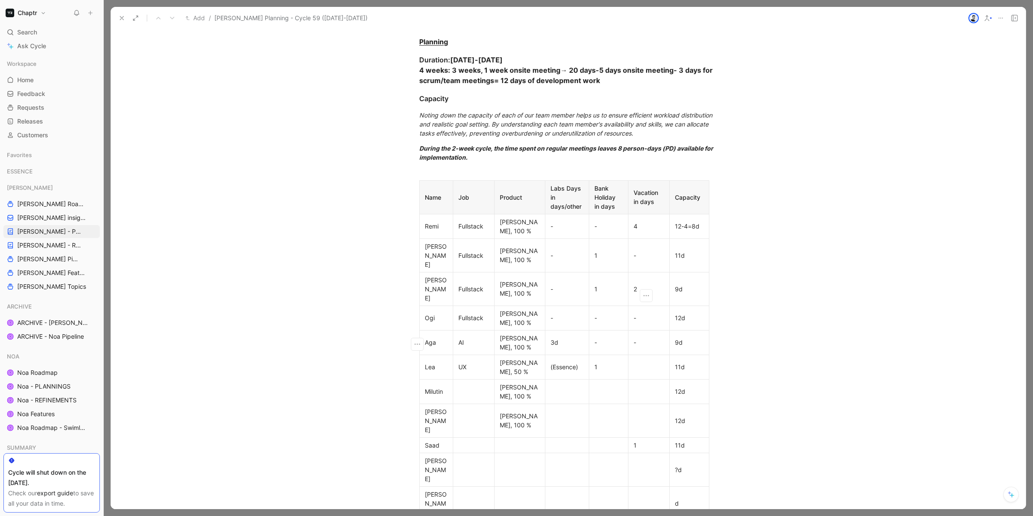
click at [634, 383] on div at bounding box center [649, 469] width 31 height 9
click at [602, 383] on div at bounding box center [609, 469] width 28 height 9
click at [654, 383] on div at bounding box center [649, 469] width 31 height 9
click at [650, 383] on div at bounding box center [649, 503] width 31 height 9
click at [600, 383] on div at bounding box center [609, 503] width 28 height 9
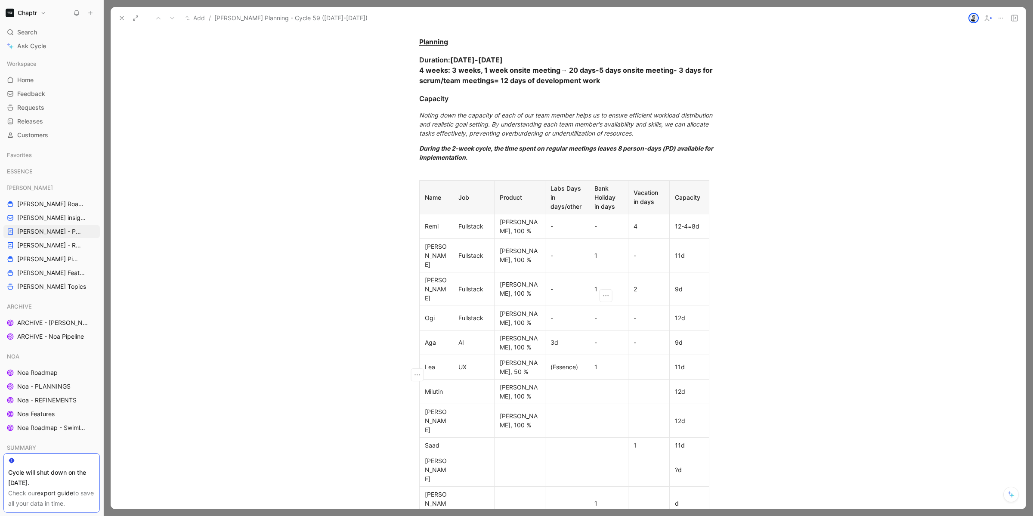
click at [652, 383] on div at bounding box center [649, 503] width 31 height 9
click at [672, 383] on p "d" at bounding box center [690, 504] width 36 height 12
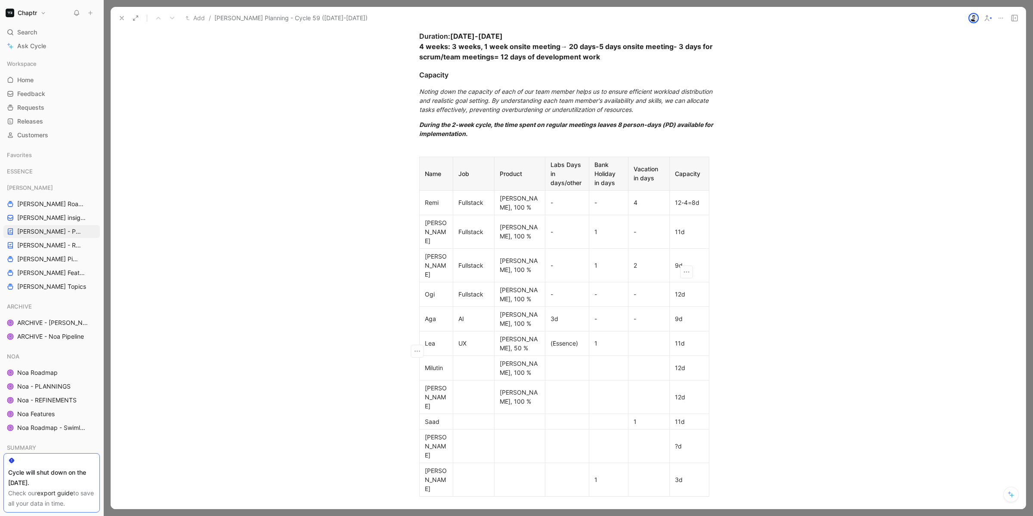
scroll to position [296, 0]
click at [676, 337] on div "11d" at bounding box center [689, 341] width 29 height 9
click at [523, 332] on div "[PERSON_NAME], 50 %" at bounding box center [520, 341] width 40 height 18
click at [677, 337] on div "11d" at bounding box center [689, 341] width 29 height 9
click at [695, 288] on div "12d" at bounding box center [689, 292] width 29 height 9
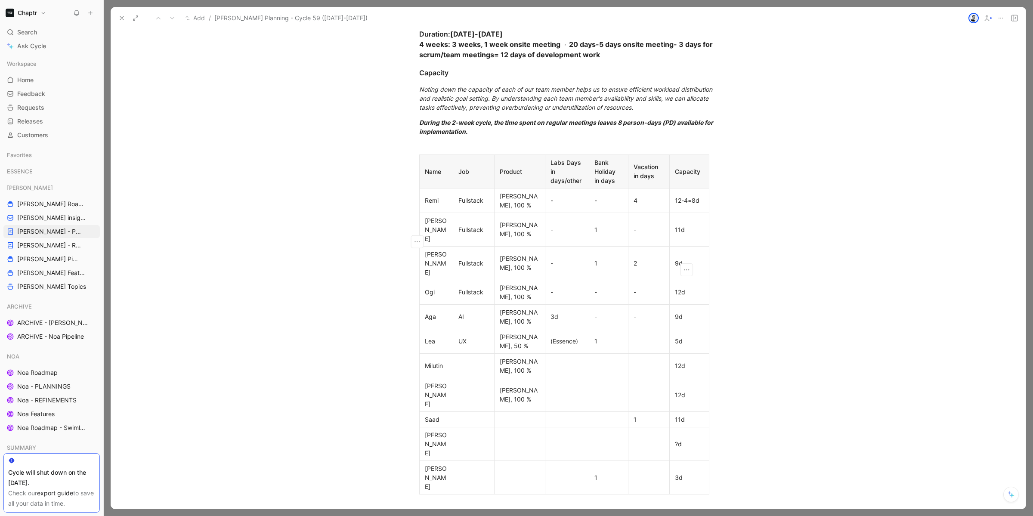
click at [498, 383] on p "PD" at bounding box center [606, 519] width 217 height 12
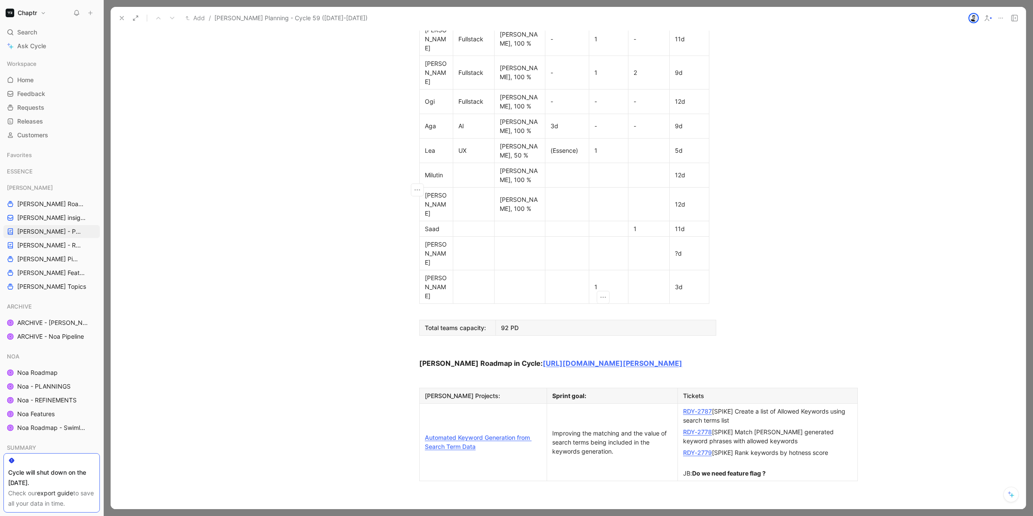
scroll to position [487, 0]
click at [612, 383] on div "Improving the matching and the value of search terms being included in the keyw…" at bounding box center [612, 441] width 120 height 27
click at [448, 383] on link "Automated Keyword Generation from Search Term Data" at bounding box center [478, 442] width 107 height 16
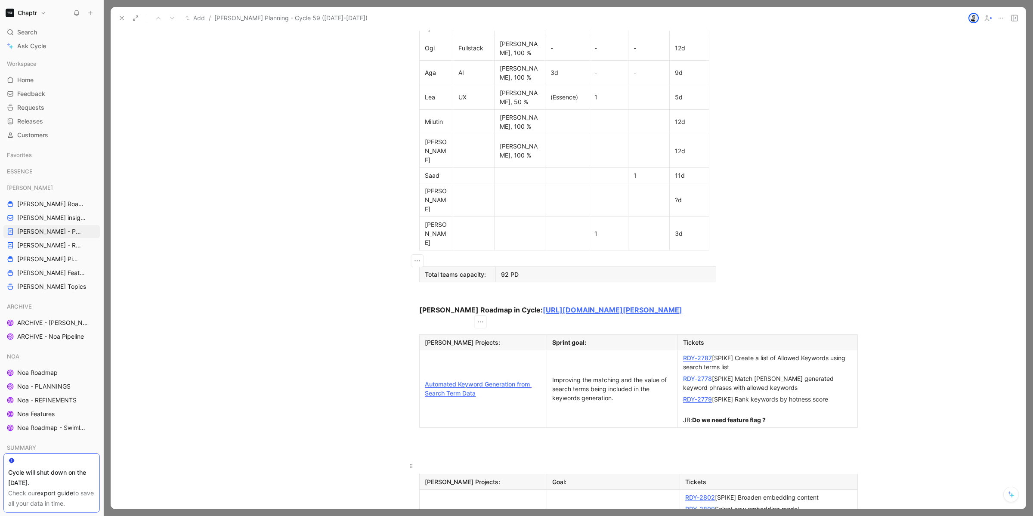
scroll to position [538, 0]
click at [692, 356] on link "RDY-2787" at bounding box center [697, 359] width 29 height 7
click at [692, 377] on link "RDY-2778" at bounding box center [697, 380] width 29 height 7
click at [691, 383] on link "RDY-2779" at bounding box center [697, 401] width 29 height 7
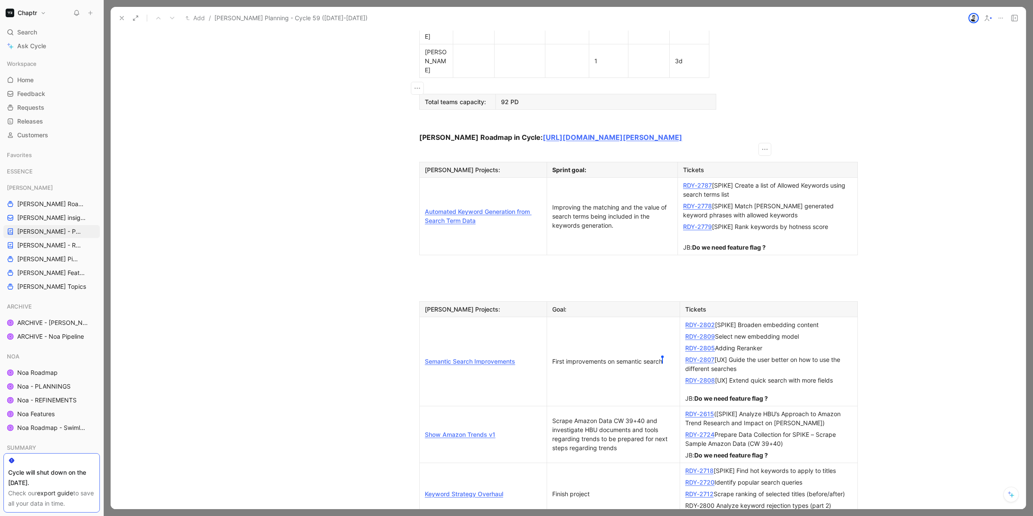
scroll to position [730, 0]
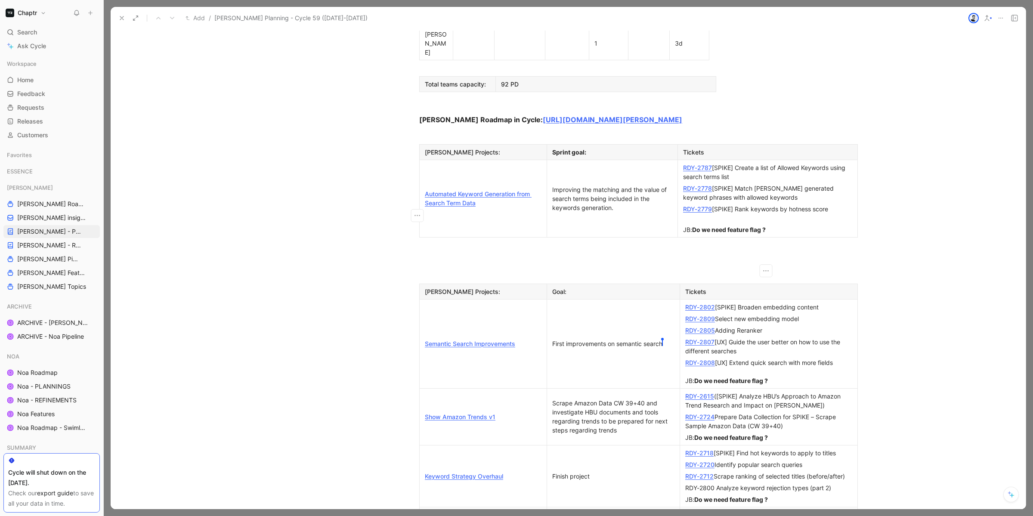
click at [706, 304] on link "RDY-2802" at bounding box center [700, 307] width 30 height 7
click at [704, 315] on link "RDY-2809" at bounding box center [700, 318] width 30 height 7
click at [700, 326] on div "RDY-2805 Adding Reranker" at bounding box center [768, 330] width 167 height 9
click at [776, 326] on div "RDY-2805 Adding Reranker" at bounding box center [768, 330] width 167 height 9
click at [704, 327] on link "RDY-2805" at bounding box center [700, 330] width 30 height 7
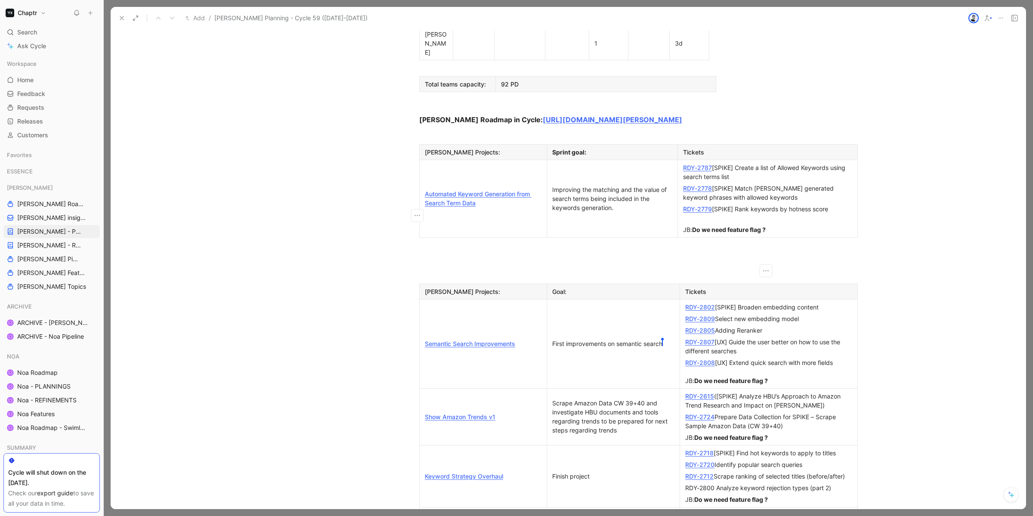
click at [702, 338] on link "RDY-2807" at bounding box center [699, 341] width 29 height 7
click at [697, 359] on link "RDY-2808" at bounding box center [700, 362] width 30 height 7
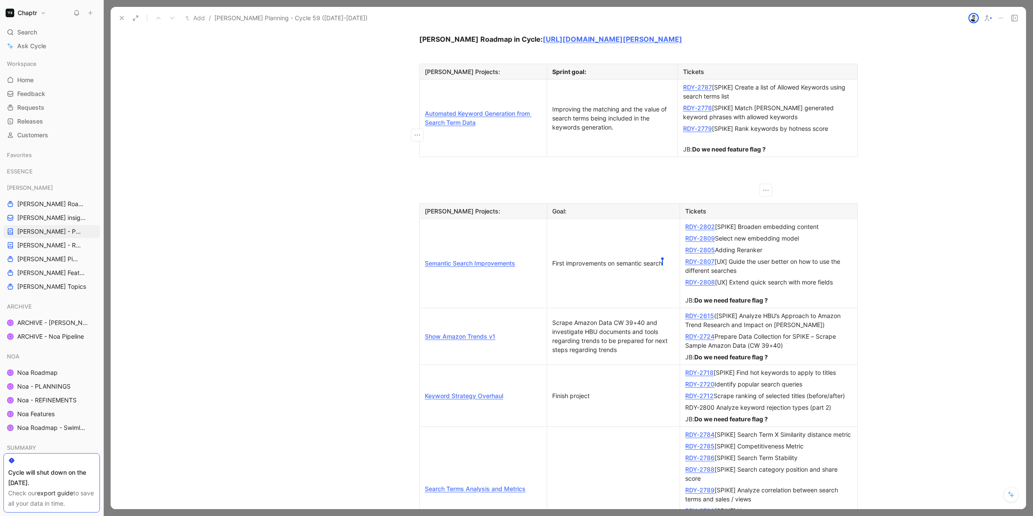
scroll to position [813, 0]
drag, startPoint x: 680, startPoint y: 182, endPoint x: 823, endPoint y: 198, distance: 143.9
click at [790, 308] on p "RDY-2615 ([SPIKE] Analyze HBU’s Approach to Amazon Trend Research and Impact on…" at bounding box center [769, 318] width 174 height 21
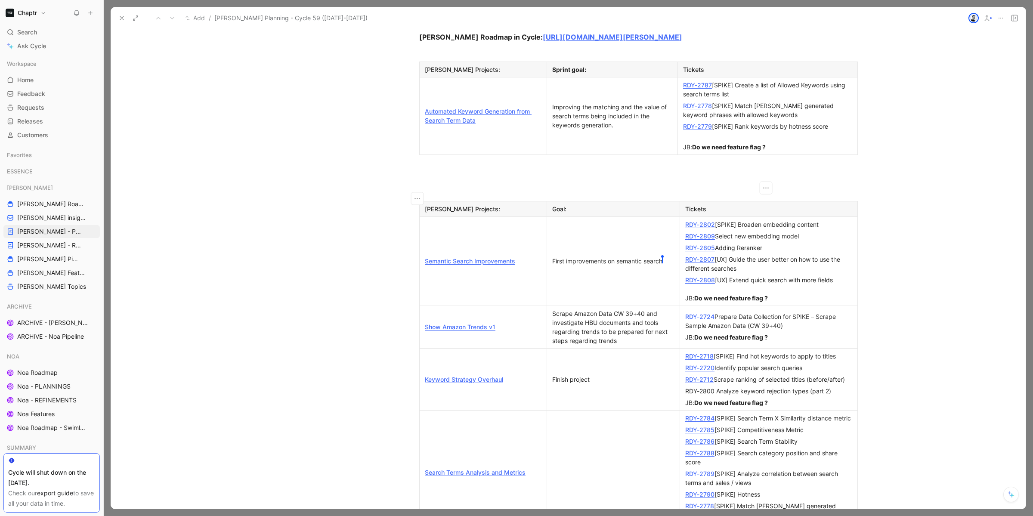
click at [696, 313] on link "RDY-2724" at bounding box center [699, 316] width 29 height 7
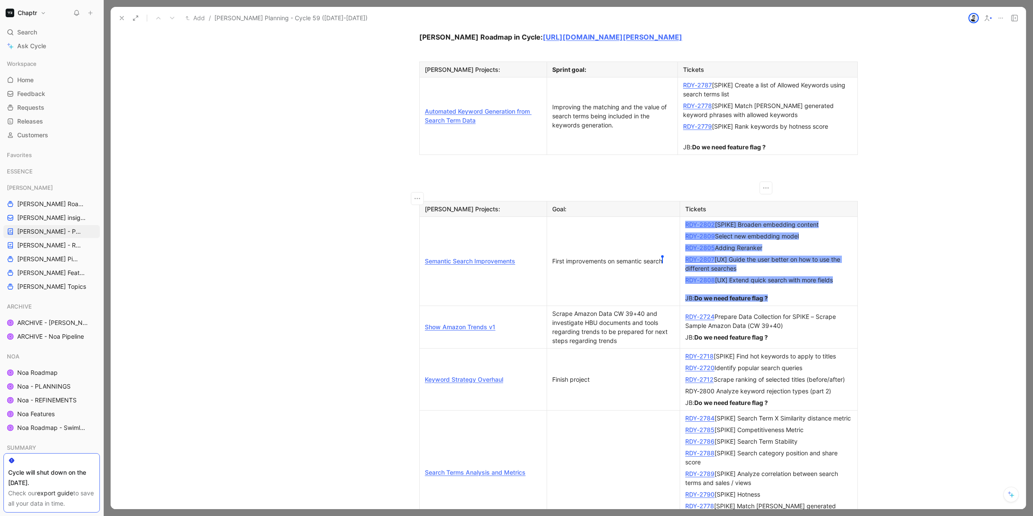
click at [685, 312] on div "RDY-2724 Prepare Data Collection for SPIKE – Scrape Sample Amazon Data (CW 39+4…" at bounding box center [768, 321] width 167 height 18
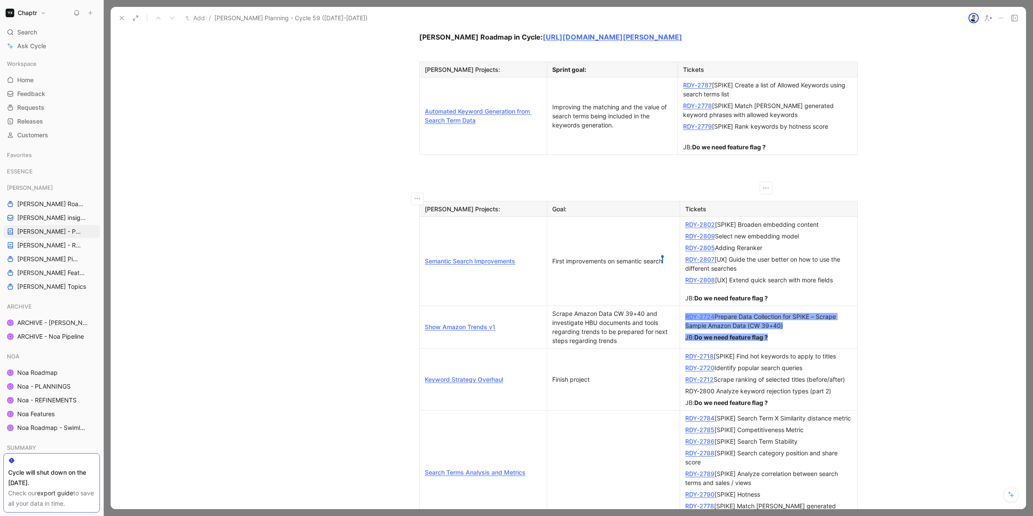
click at [784, 312] on div "RDY-2724 Prepare Data Collection for SPIKE – Scrape Sample Amazon Data (CW 39+4…" at bounding box center [768, 321] width 167 height 18
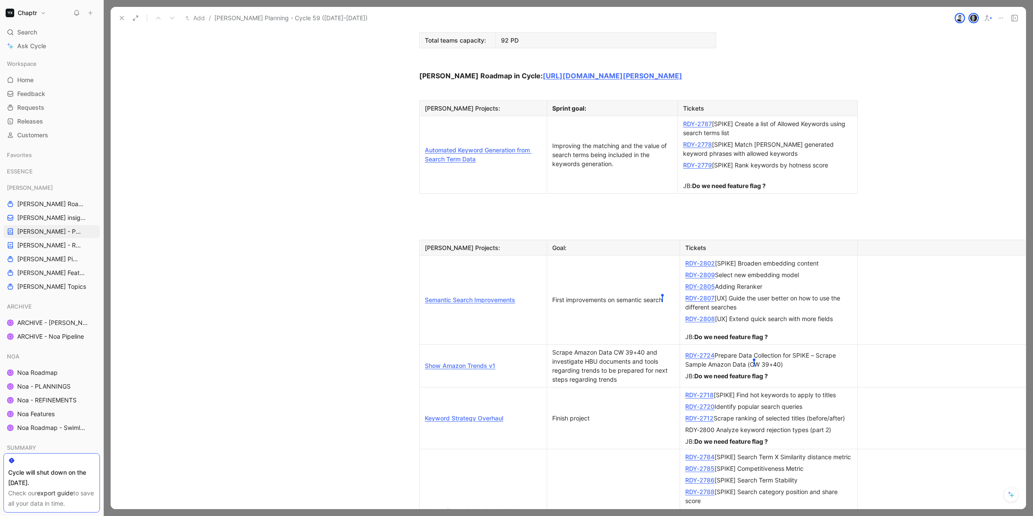
scroll to position [776, 0]
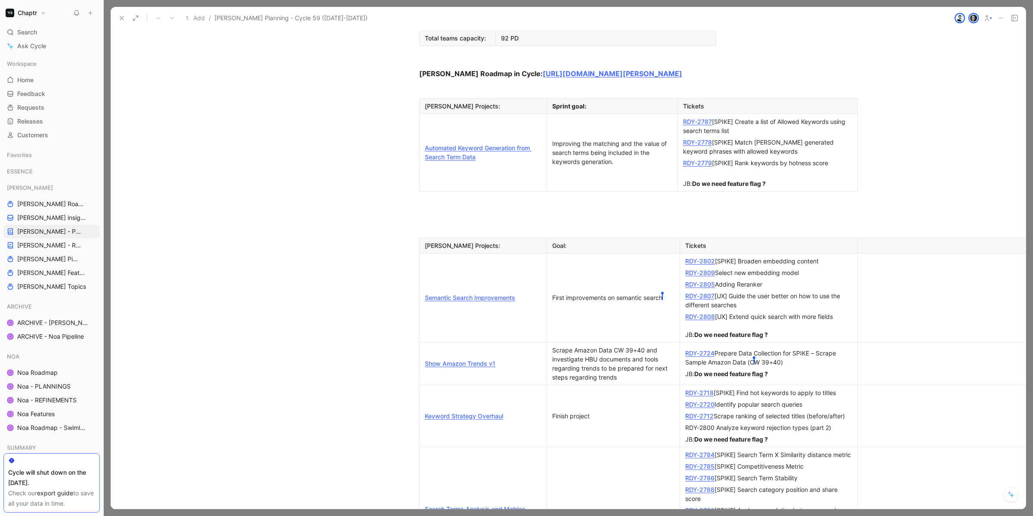
click at [699, 350] on link "RDY-2724" at bounding box center [699, 353] width 29 height 7
click at [706, 389] on link "RDY-2718" at bounding box center [699, 392] width 28 height 7
click at [699, 412] on link "RDY-2712" at bounding box center [699, 415] width 28 height 7
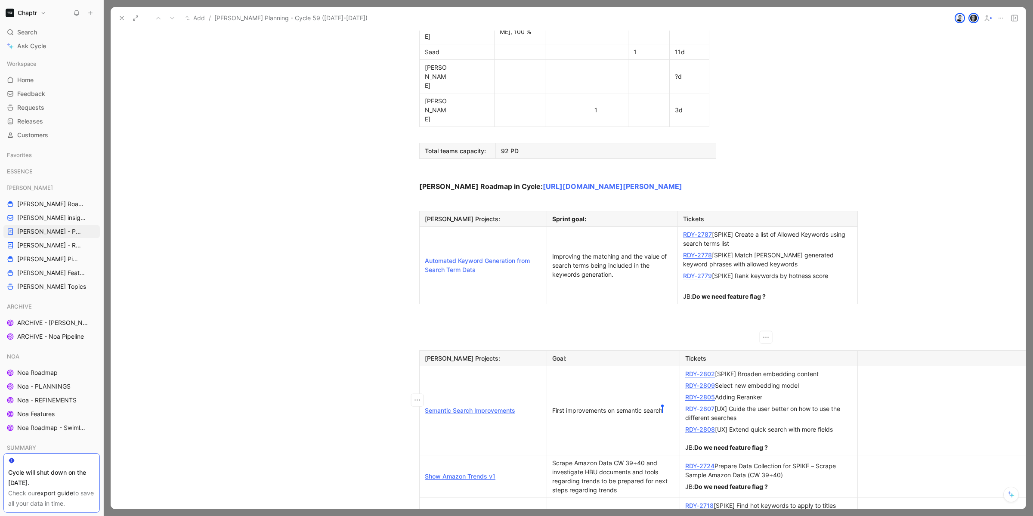
scroll to position [661, 0]
click at [700, 233] on link "RDY-2787" at bounding box center [697, 236] width 29 height 7
click at [700, 254] on link "RDY-2778" at bounding box center [697, 257] width 29 height 7
click at [699, 274] on link "RDY-2779" at bounding box center [697, 277] width 29 height 7
click at [39, 108] on span "Requests" at bounding box center [30, 107] width 27 height 9
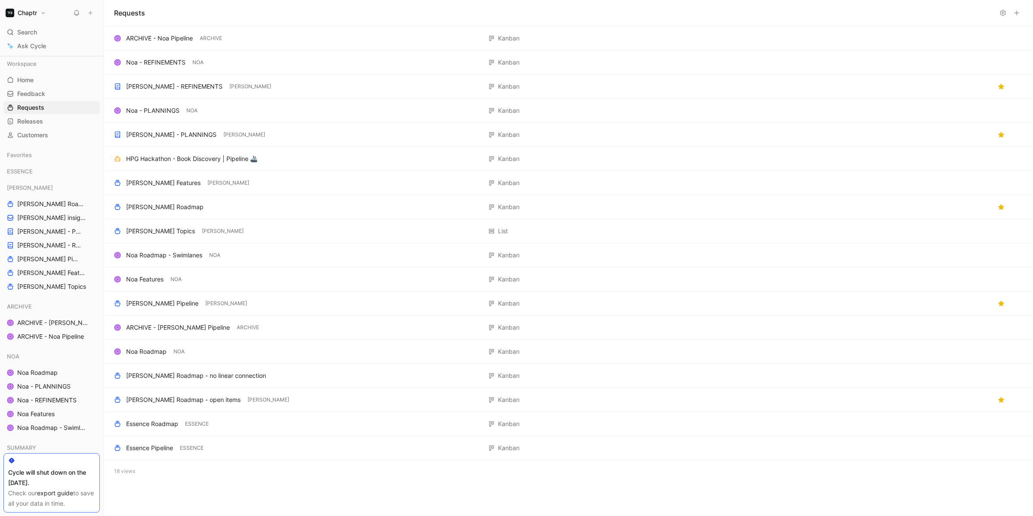
scroll to position [81, 0]
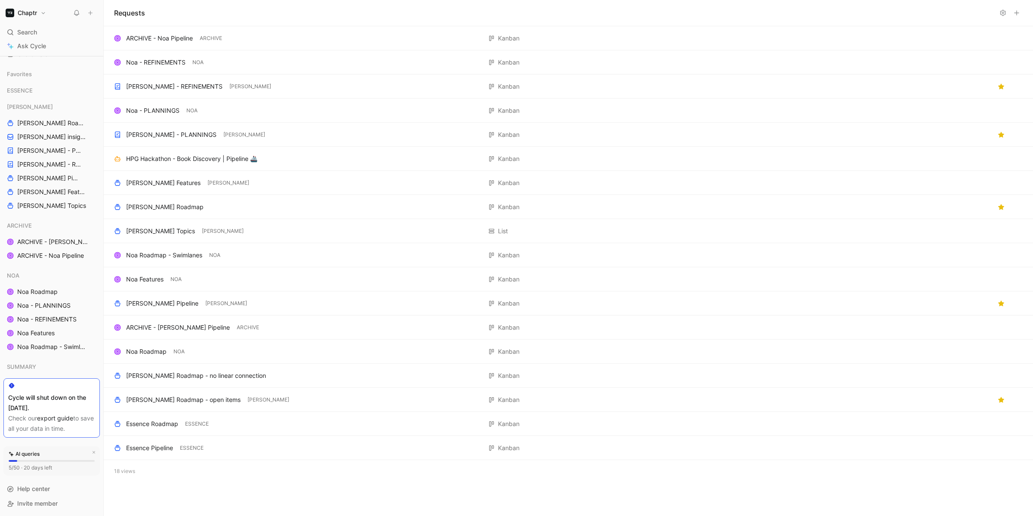
click at [54, 419] on link "export guide" at bounding box center [55, 418] width 36 height 7
click at [39, 88] on icon at bounding box center [38, 90] width 6 height 6
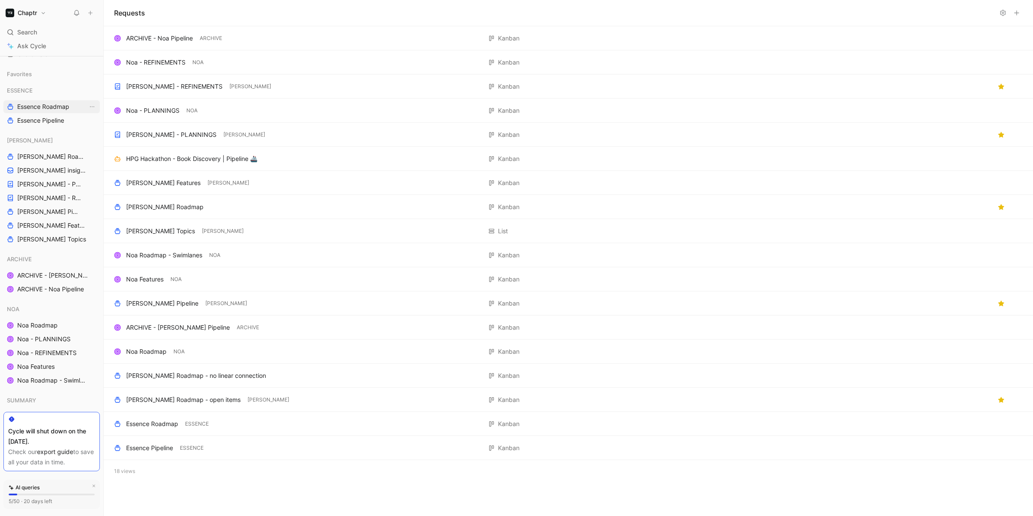
click at [37, 102] on span "Essence Roadmap" at bounding box center [43, 106] width 52 height 9
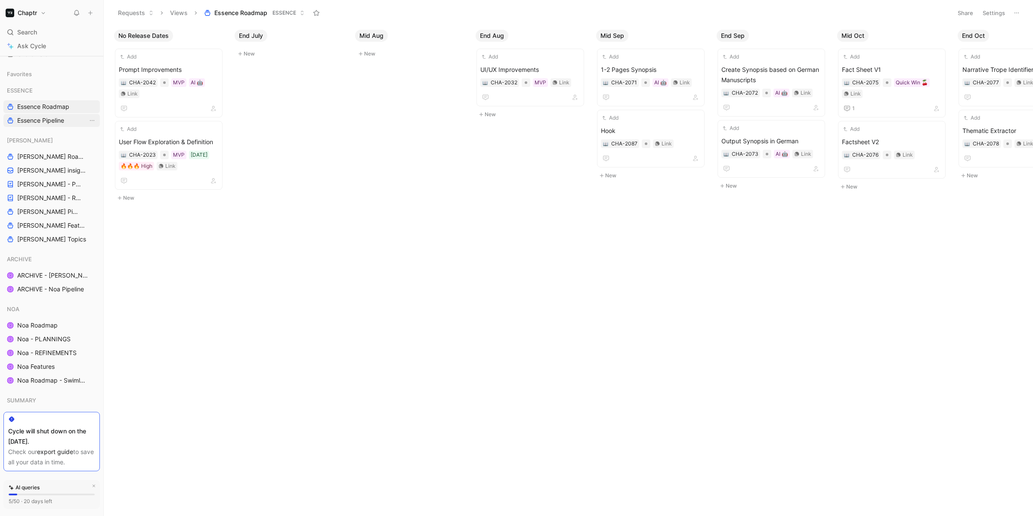
click at [36, 115] on link "Essence Pipeline" at bounding box center [51, 120] width 96 height 13
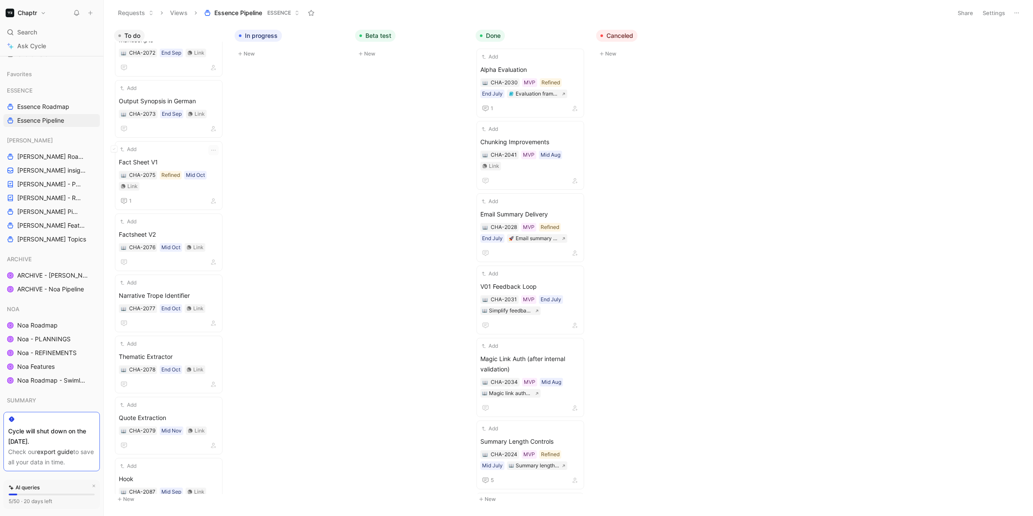
scroll to position [327, 0]
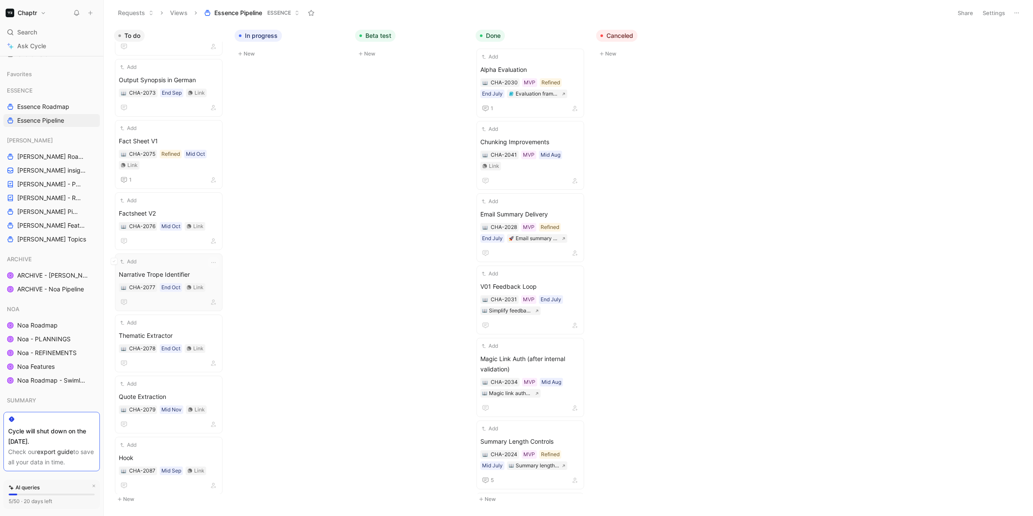
click at [162, 298] on div at bounding box center [169, 302] width 100 height 10
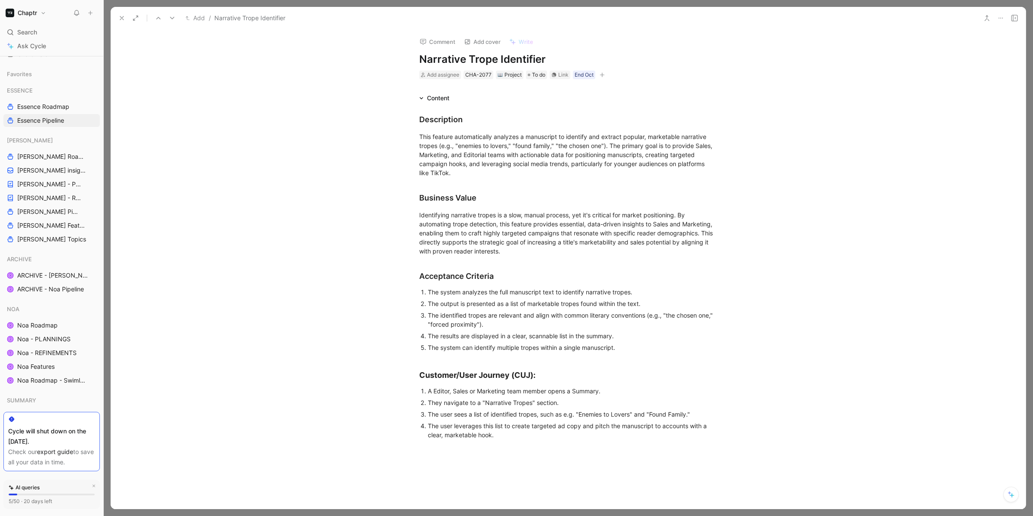
click at [1016, 20] on icon at bounding box center [1014, 18] width 7 height 7
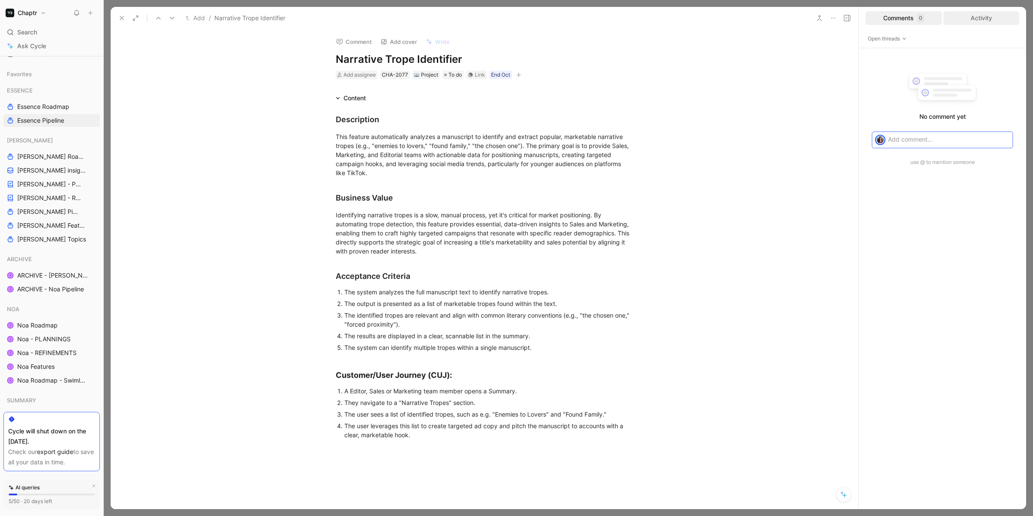
click at [979, 19] on div "Activity" at bounding box center [982, 18] width 76 height 14
click at [122, 17] on use at bounding box center [121, 17] width 3 height 3
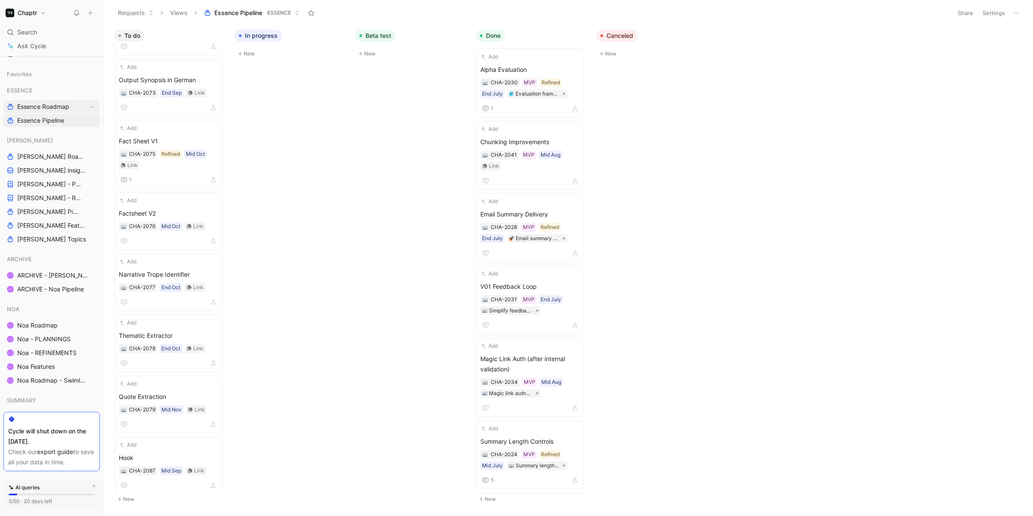
click at [62, 105] on span "Essence Roadmap" at bounding box center [43, 106] width 52 height 9
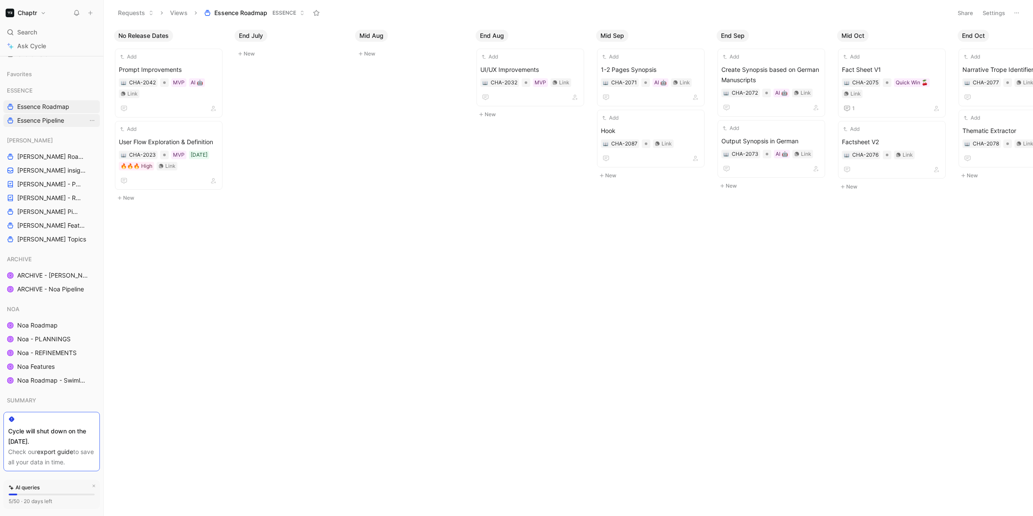
click at [62, 119] on span "Essence Pipeline" at bounding box center [40, 120] width 47 height 9
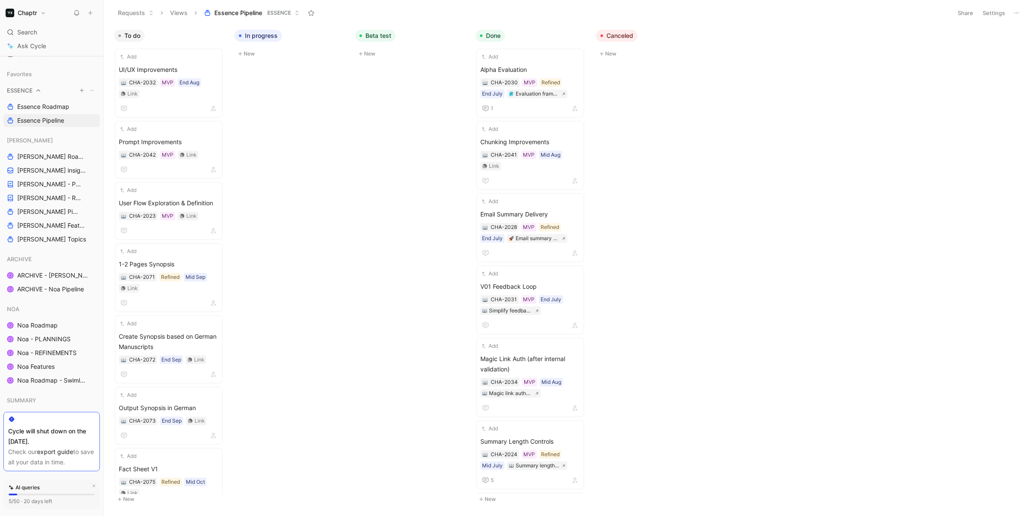
click at [38, 91] on icon at bounding box center [38, 90] width 6 height 6
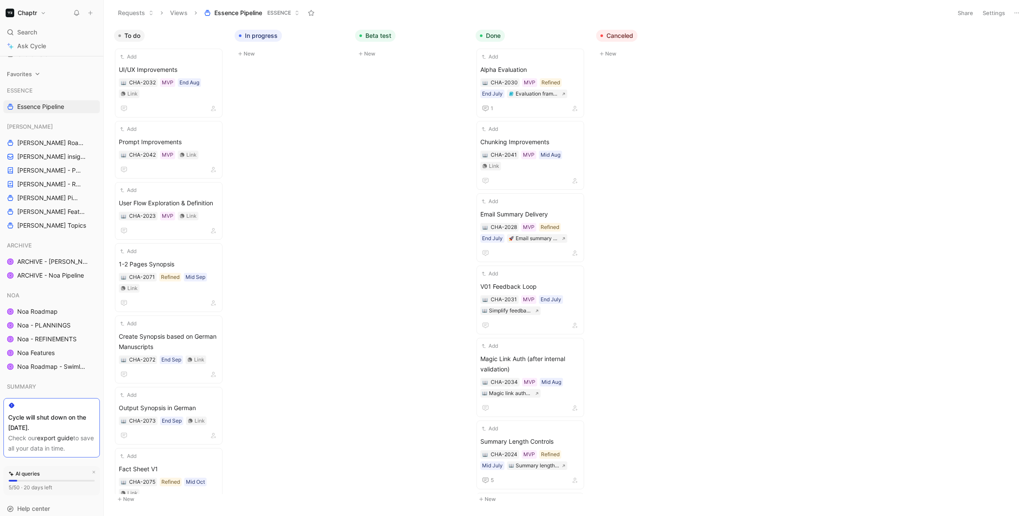
click at [36, 73] on icon at bounding box center [38, 74] width 4 height 2
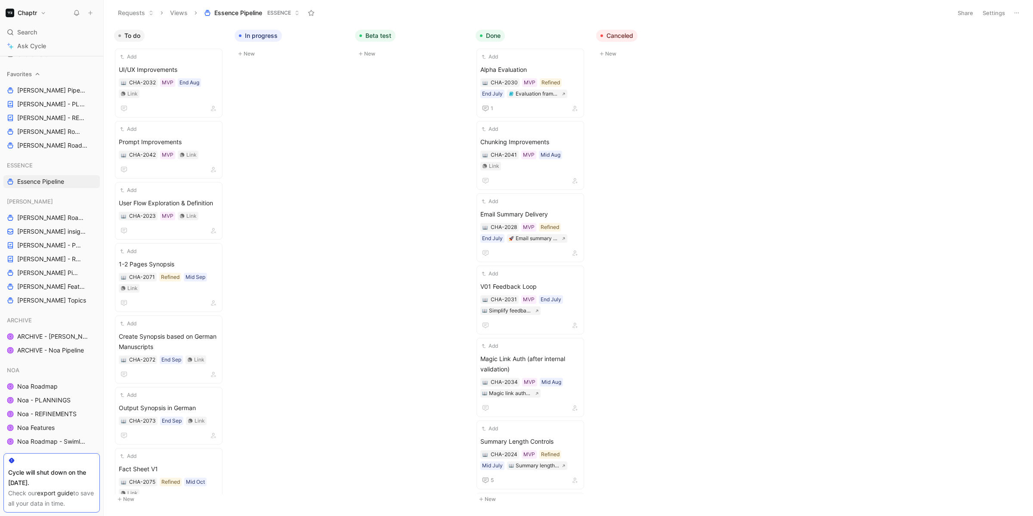
click at [36, 73] on icon at bounding box center [37, 74] width 6 height 6
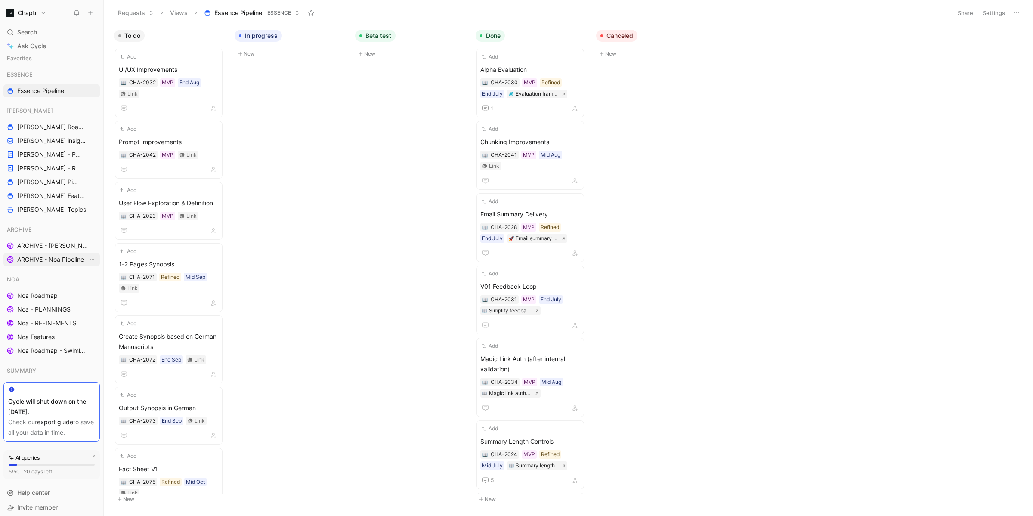
scroll to position [101, 0]
click at [48, 288] on span "Noa Roadmap" at bounding box center [37, 291] width 40 height 9
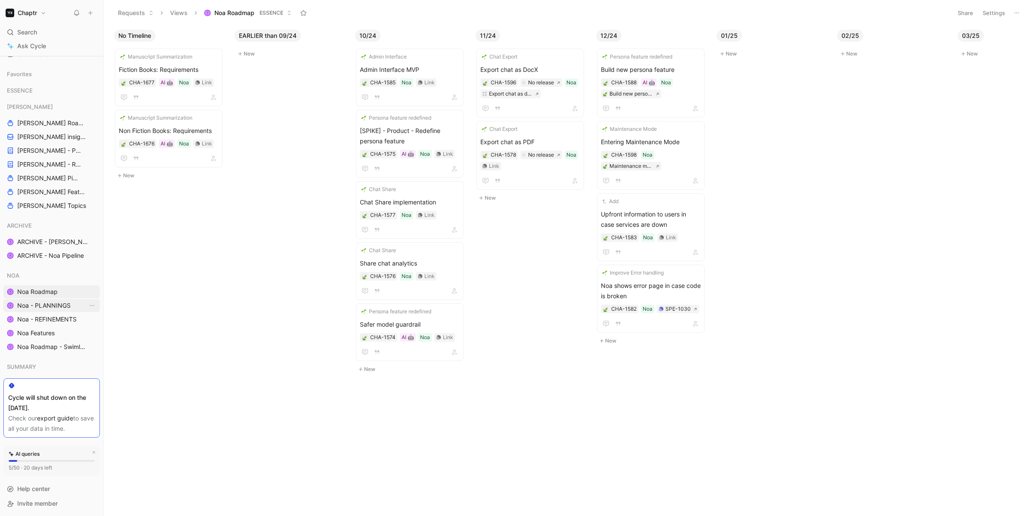
click at [46, 304] on span "Noa - PLANNINGS" at bounding box center [43, 305] width 53 height 9
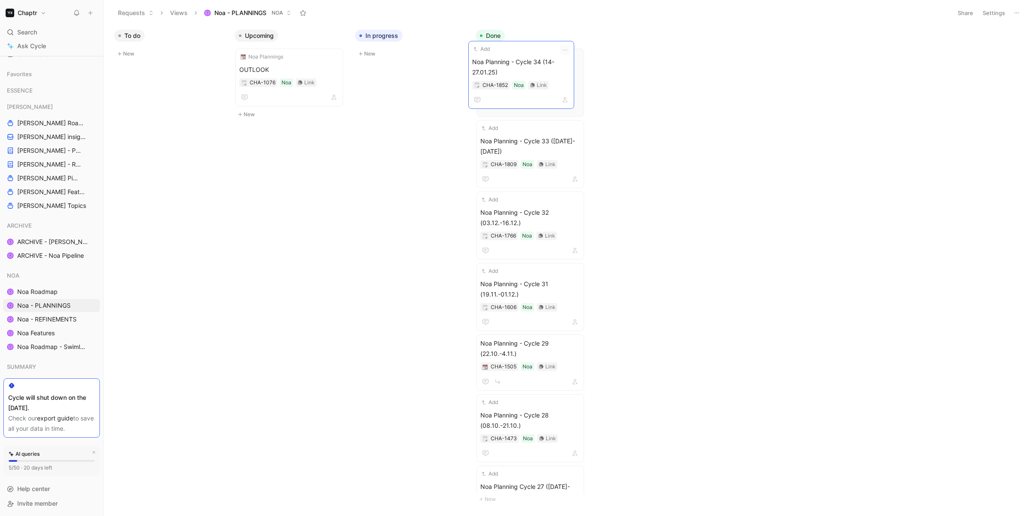
drag, startPoint x: 393, startPoint y: 74, endPoint x: 505, endPoint y: 66, distance: 112.6
click at [50, 320] on span "Noa - REFINEMENTS" at bounding box center [46, 319] width 59 height 9
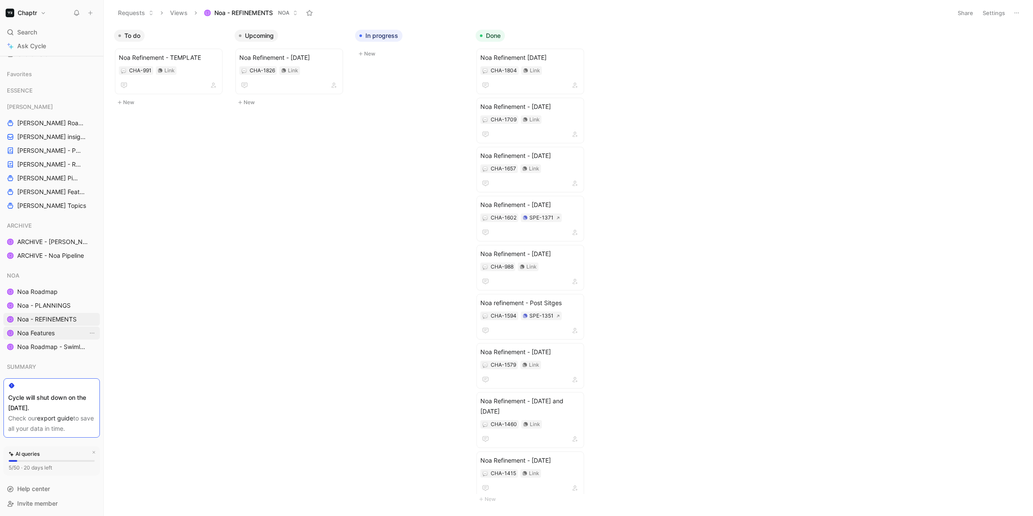
click at [59, 335] on link "Noa Features" at bounding box center [51, 333] width 96 height 13
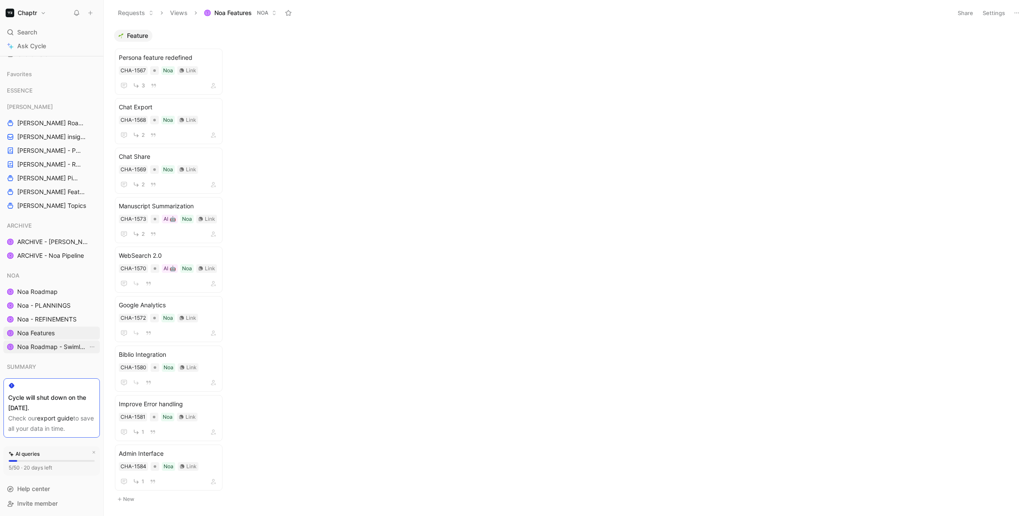
click at [35, 346] on span "Noa Roadmap - Swimlanes" at bounding box center [52, 347] width 71 height 9
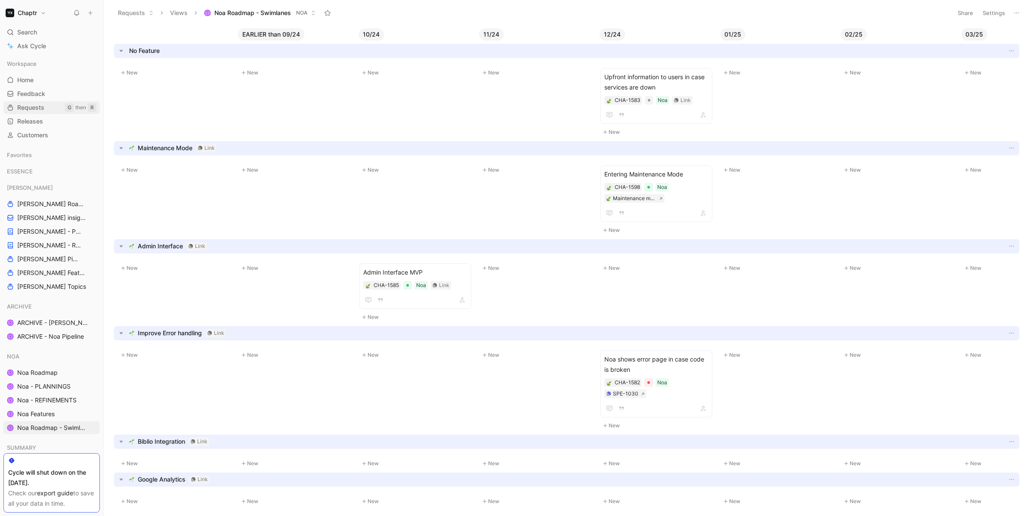
click at [33, 106] on span "Requests" at bounding box center [30, 107] width 27 height 9
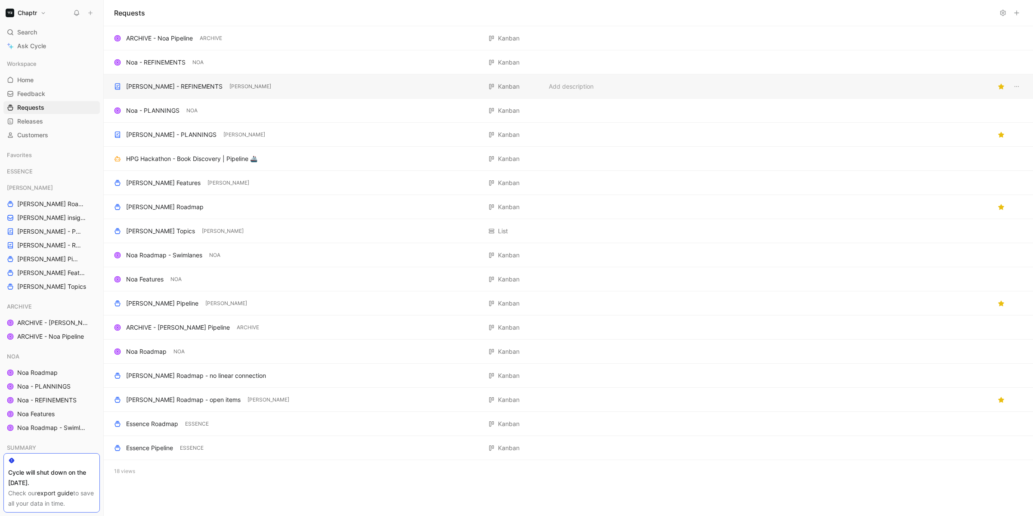
click at [170, 84] on div "[PERSON_NAME] - REFINEMENTS" at bounding box center [174, 86] width 96 height 10
click at [167, 74] on div "Reedy - REFINEMENTS REEDY Kanban Add description" at bounding box center [568, 86] width 929 height 24
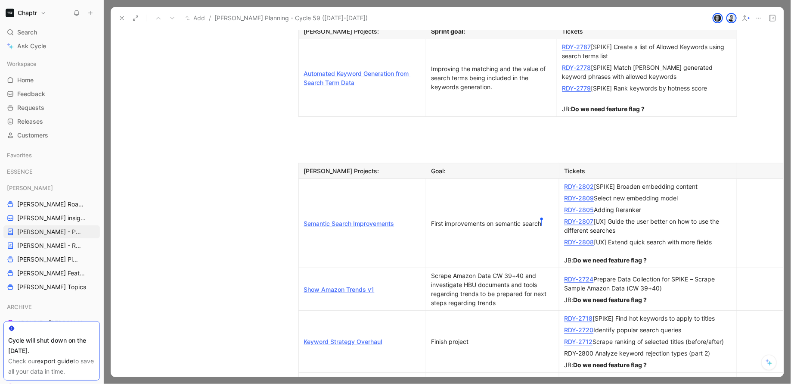
scroll to position [954, 0]
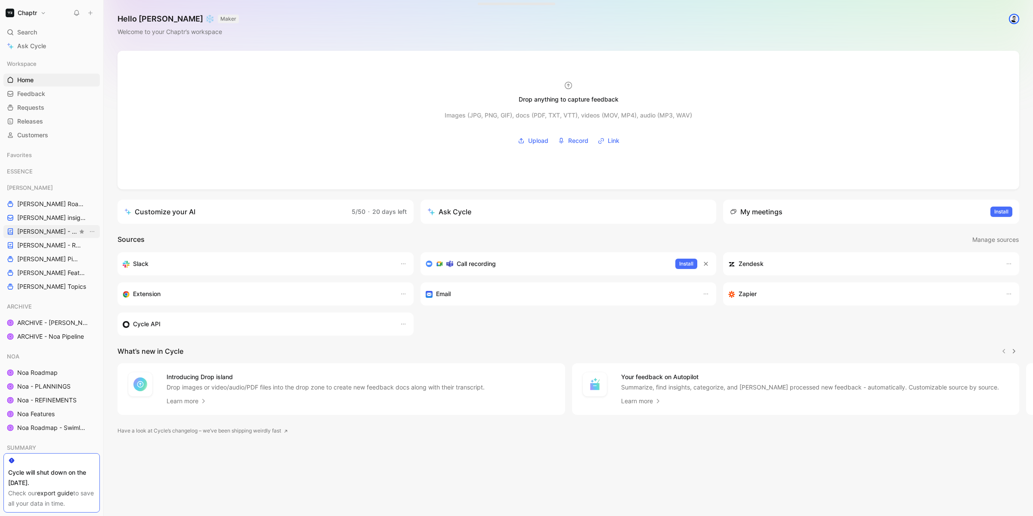
click at [36, 236] on link "[PERSON_NAME] - PLANNINGS" at bounding box center [51, 231] width 96 height 13
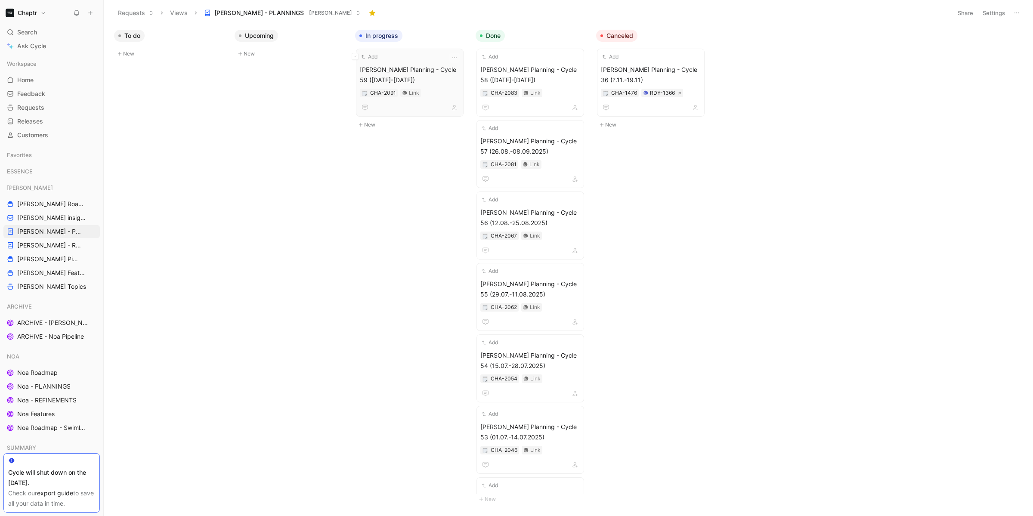
click at [431, 68] on span "[PERSON_NAME] Planning - Cycle 59 ([DATE]-[DATE])" at bounding box center [410, 75] width 100 height 21
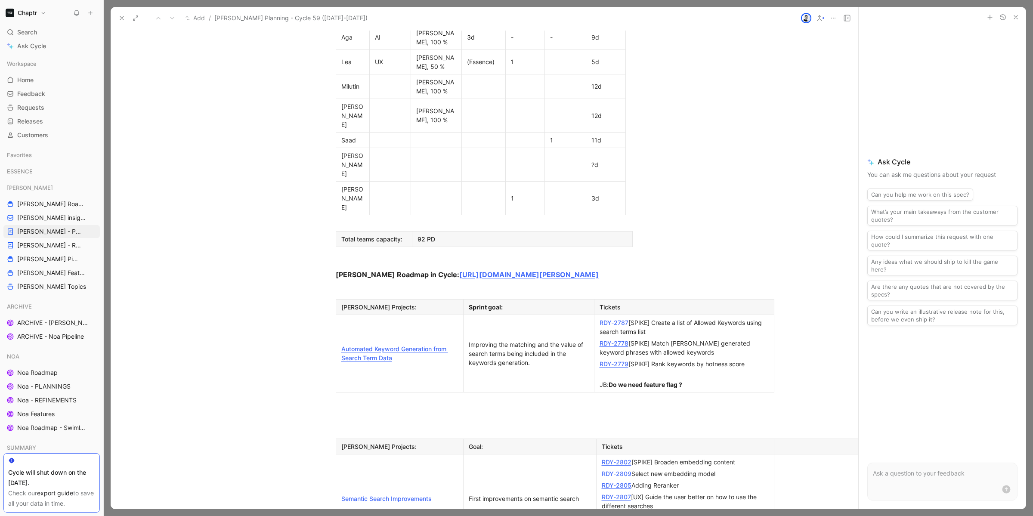
scroll to position [576, 0]
click at [437, 344] on link "Automated Keyword Generation from Search Term Data" at bounding box center [394, 352] width 107 height 16
click at [722, 370] on div "JB: Do we need feature flag ?" at bounding box center [684, 379] width 169 height 18
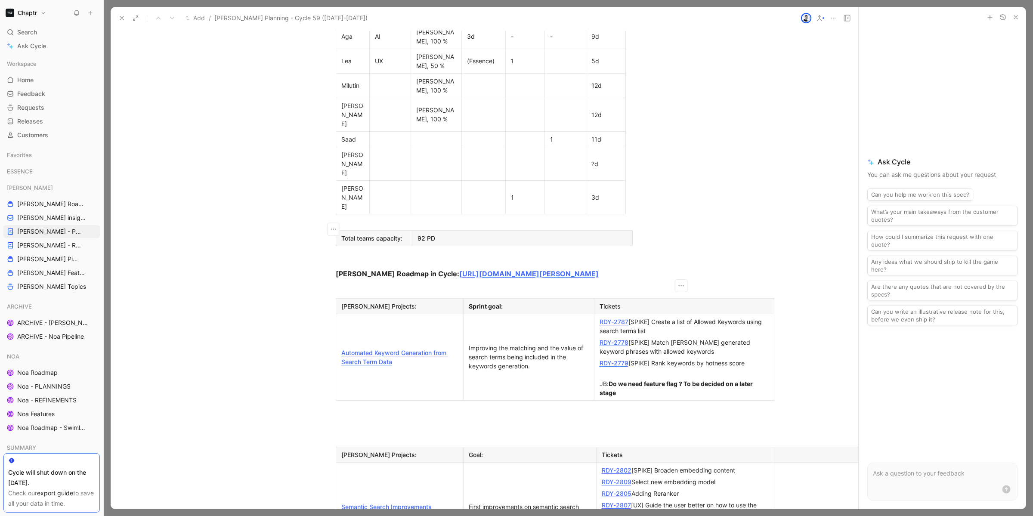
click at [684, 380] on strong "Do we need feature flag ? To be decided on a later stage" at bounding box center [677, 388] width 155 height 16
click at [387, 503] on link "Semantic Search Improvements" at bounding box center [386, 506] width 90 height 7
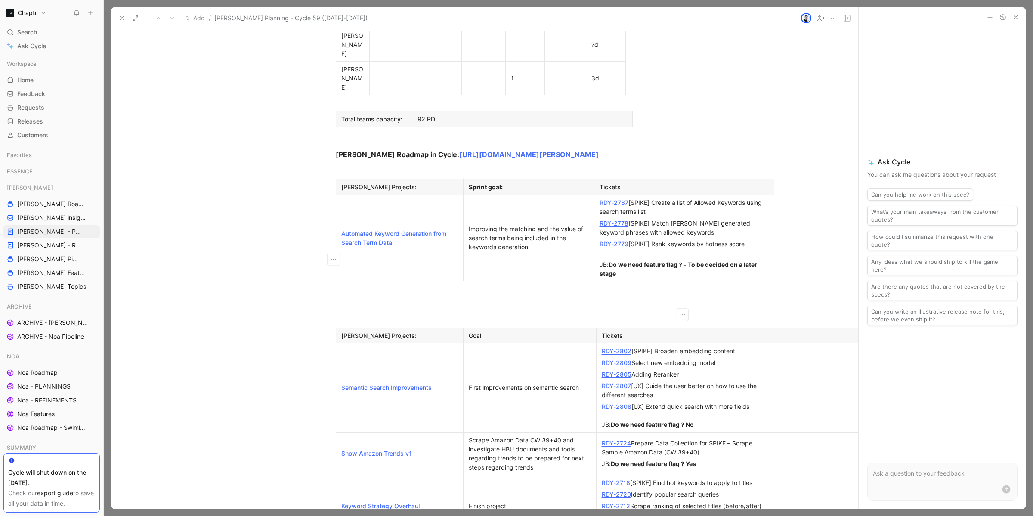
scroll to position [698, 0]
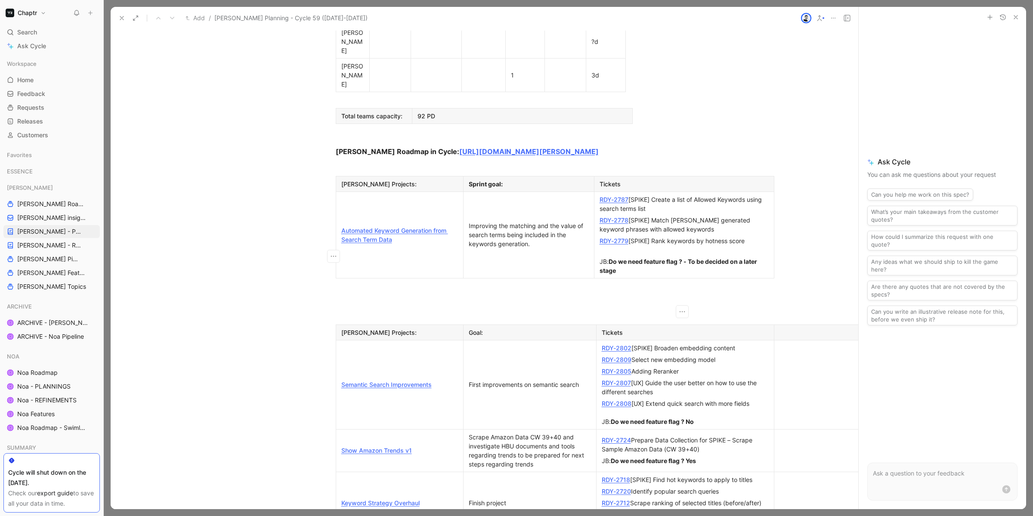
click at [356, 499] on link "Keyword Strategy Overhaul" at bounding box center [380, 502] width 78 height 7
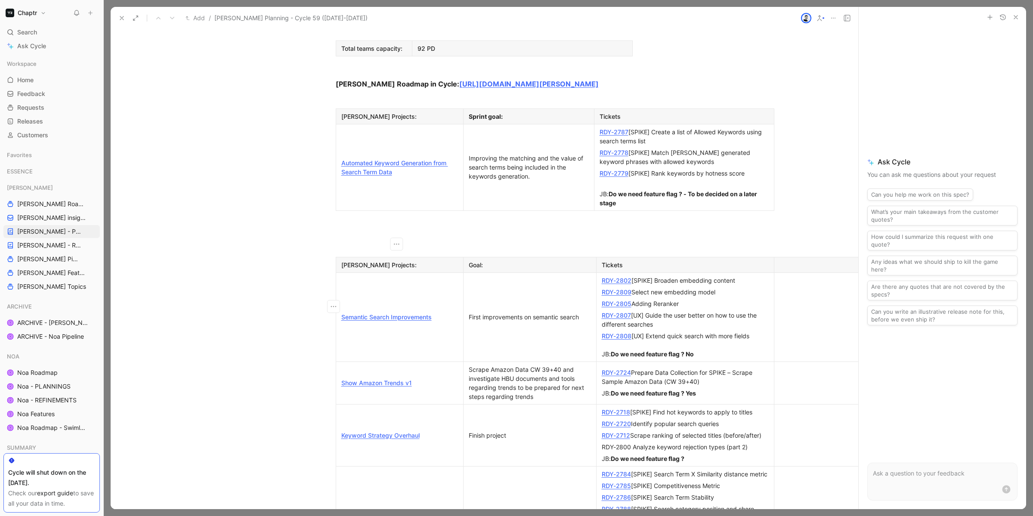
scroll to position [766, 0]
drag, startPoint x: 335, startPoint y: 404, endPoint x: 450, endPoint y: 404, distance: 114.5
copy link "Search Terms Analysis and Metrics"
click at [118, 15] on button at bounding box center [122, 18] width 12 height 12
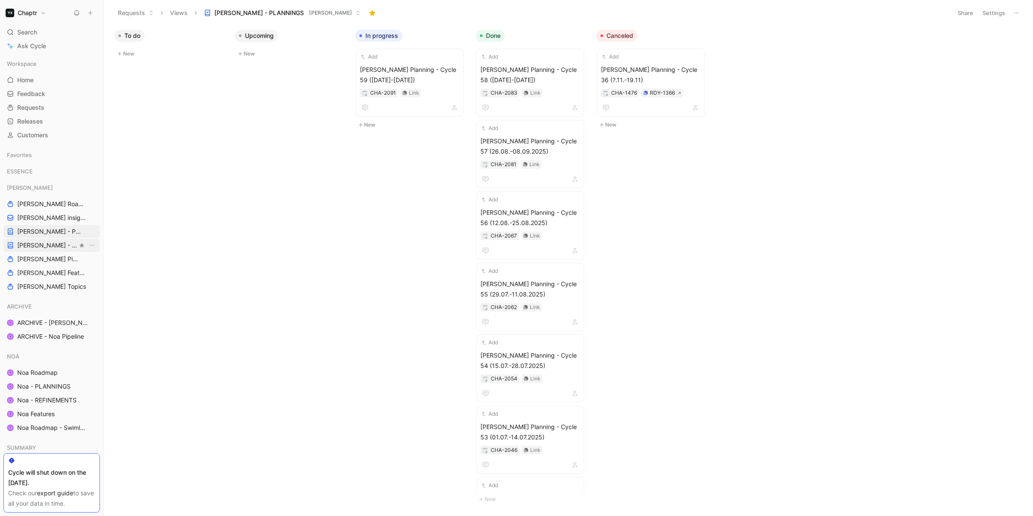
click at [34, 243] on span "[PERSON_NAME] - REFINEMENTS" at bounding box center [47, 245] width 60 height 9
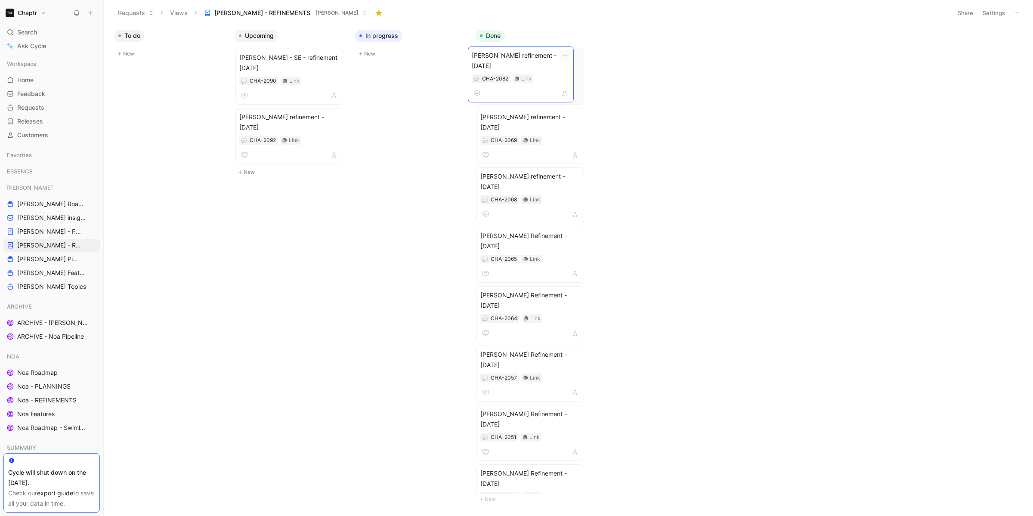
drag, startPoint x: 405, startPoint y: 57, endPoint x: 517, endPoint y: 55, distance: 112.0
click at [300, 54] on span "Reedy - SE - refinement 17.09.25" at bounding box center [289, 63] width 100 height 21
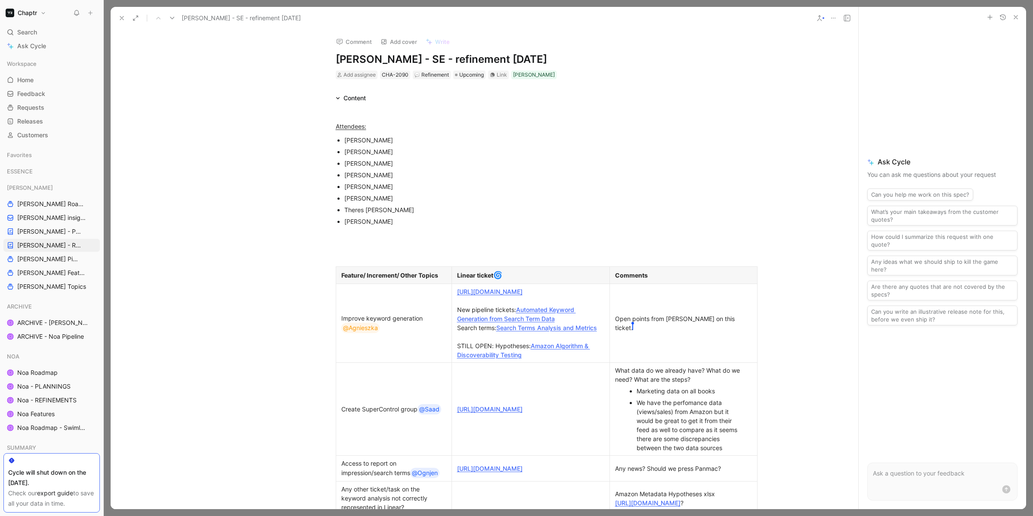
click at [512, 53] on h1 "Reedy - SE - refinement 17.09.25" at bounding box center [485, 60] width 298 height 14
click at [515, 64] on h1 "Reedy - SE - refinement 17.09.25" at bounding box center [485, 60] width 298 height 14
click at [1018, 18] on icon "button" at bounding box center [1016, 17] width 7 height 7
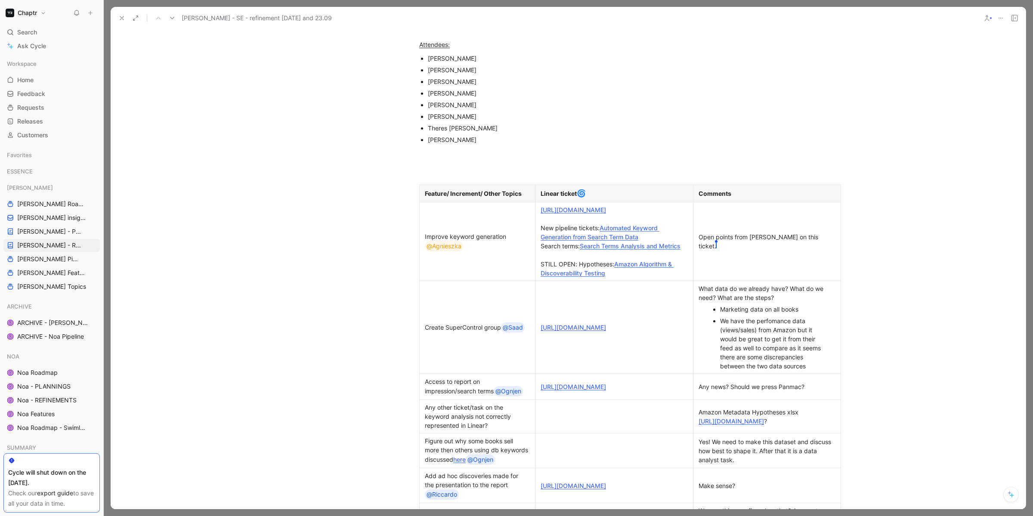
scroll to position [85, 0]
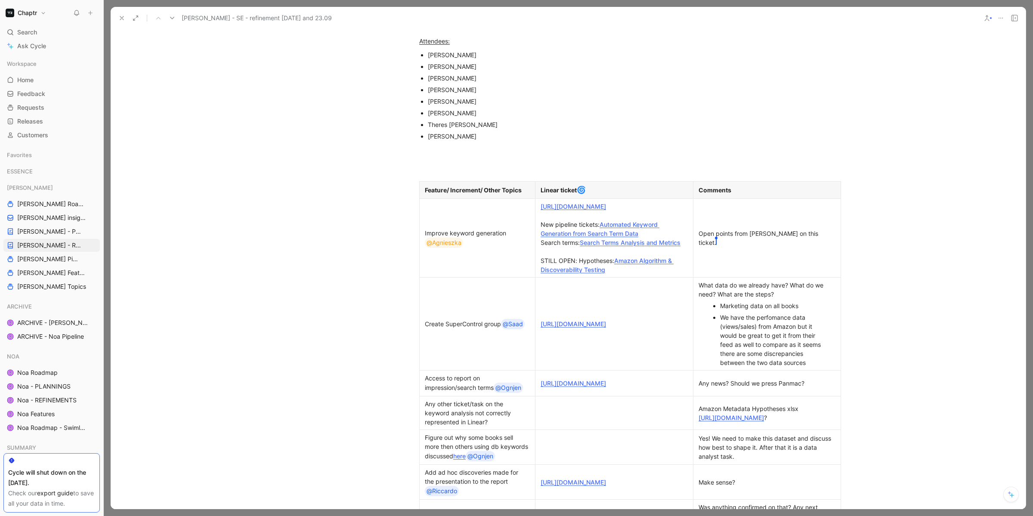
click at [601, 328] on link "https://linear.app/chaptr/issue/RDY-2750/create-super-control-group-to-understa…" at bounding box center [573, 323] width 65 height 7
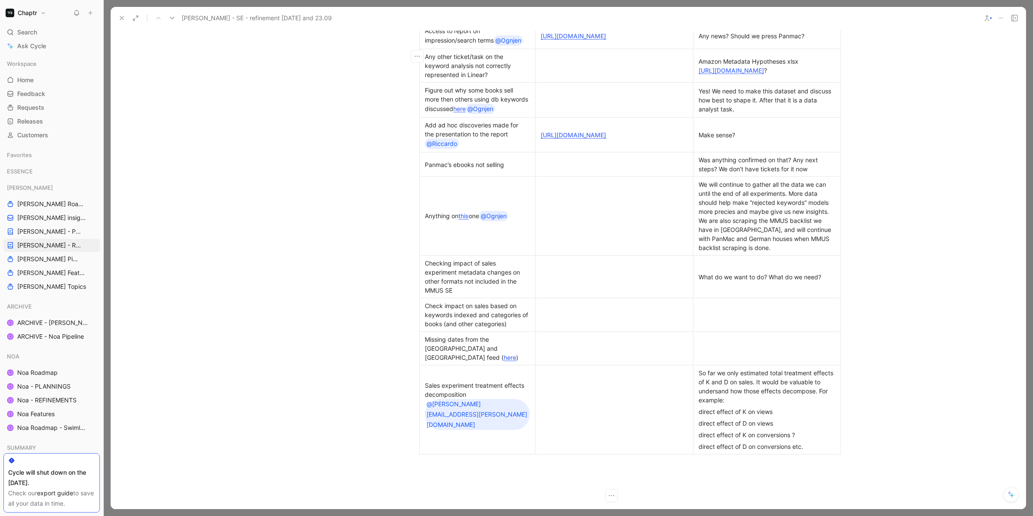
scroll to position [520, 0]
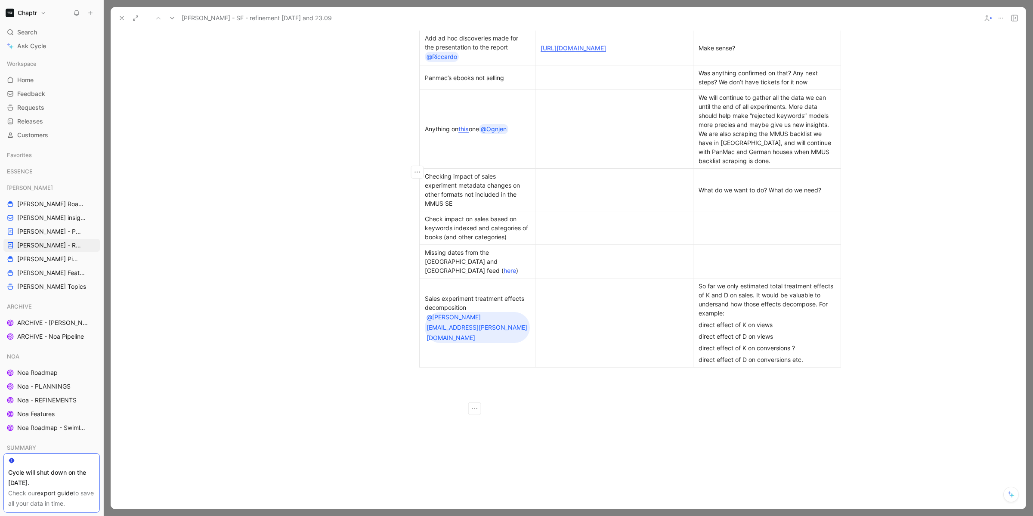
click at [466, 133] on link "this" at bounding box center [463, 128] width 10 height 7
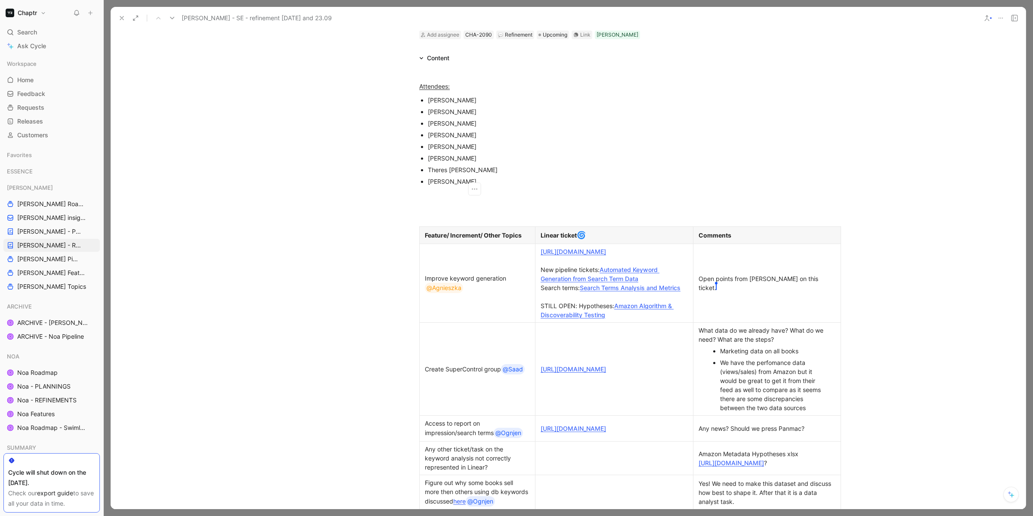
scroll to position [0, 0]
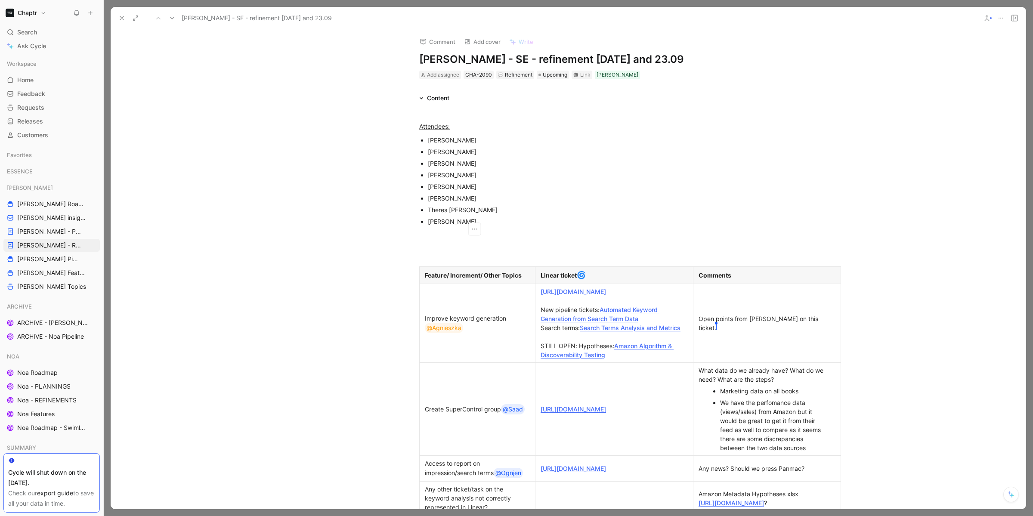
click at [118, 19] on icon at bounding box center [121, 18] width 7 height 7
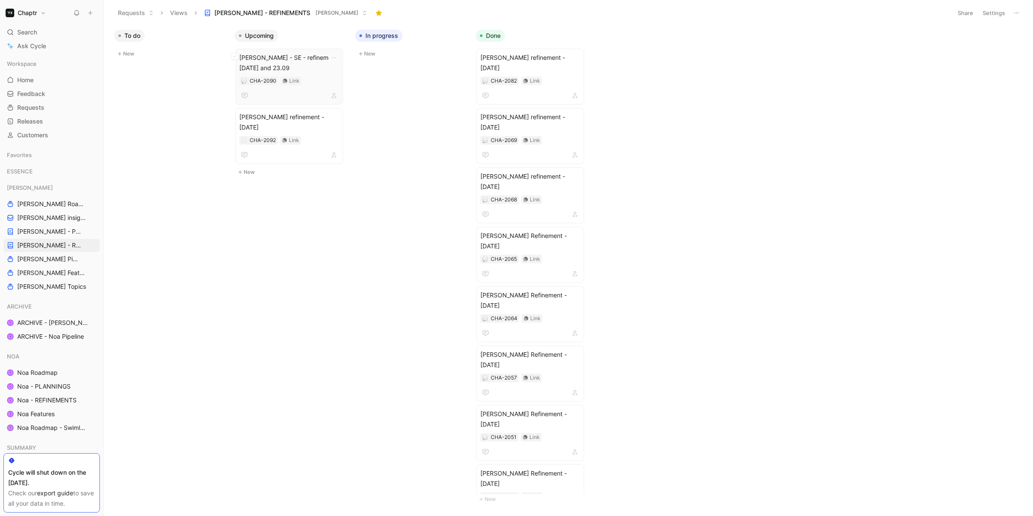
click at [265, 57] on span "Reedy - SE - refinement 17.09.25 and 23.09" at bounding box center [289, 63] width 100 height 21
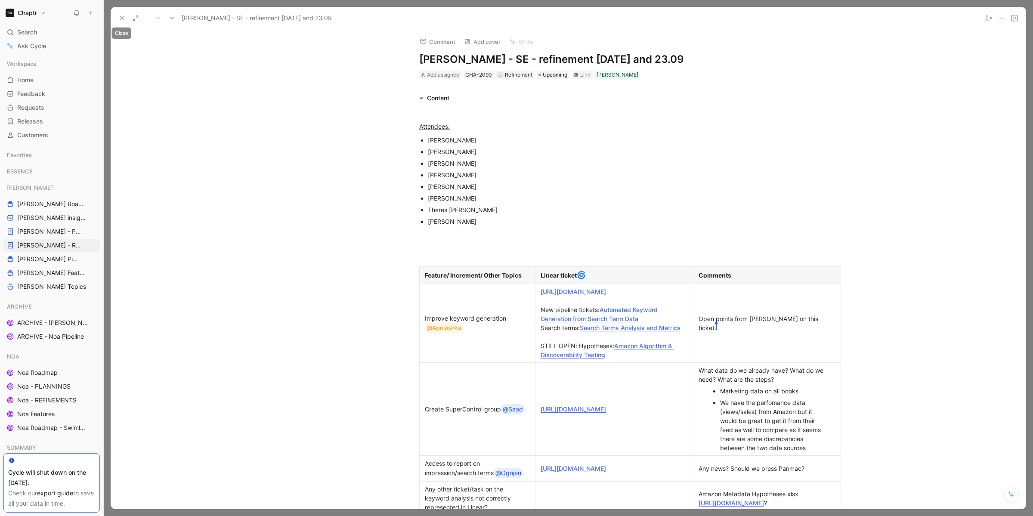
click at [121, 17] on icon at bounding box center [121, 18] width 7 height 7
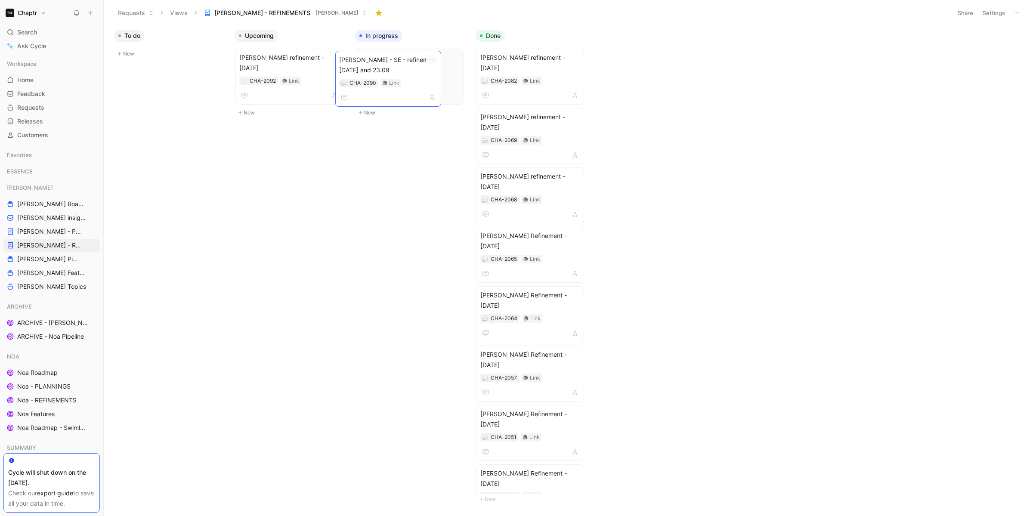
drag, startPoint x: 280, startPoint y: 59, endPoint x: 382, endPoint y: 61, distance: 102.1
click at [410, 55] on span "Reedy - SE - refinement 17.09.25 and 23.09" at bounding box center [410, 63] width 100 height 21
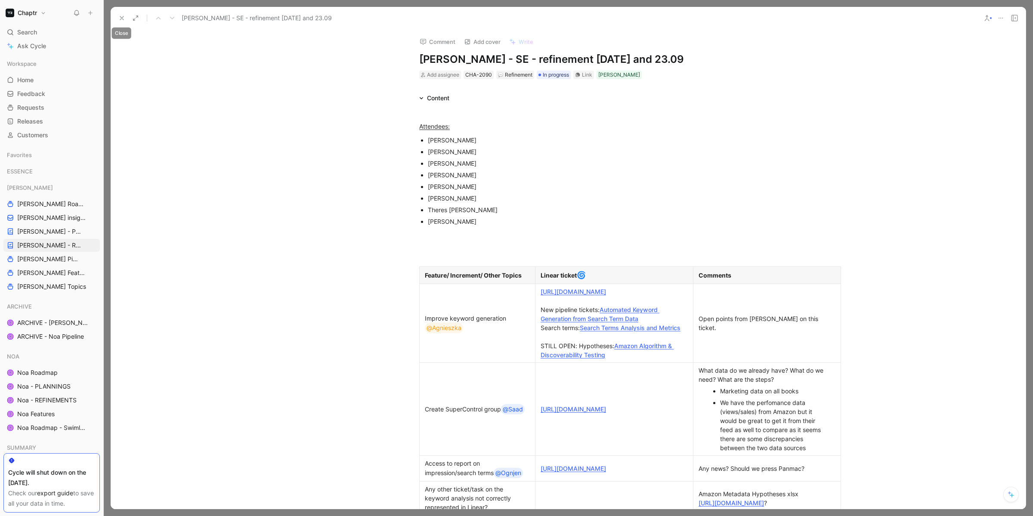
click at [119, 21] on icon at bounding box center [121, 18] width 7 height 7
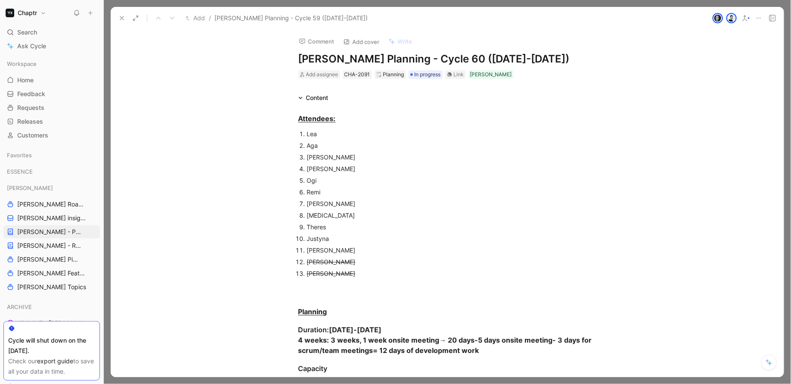
scroll to position [963, 0]
